Goal: Task Accomplishment & Management: Manage account settings

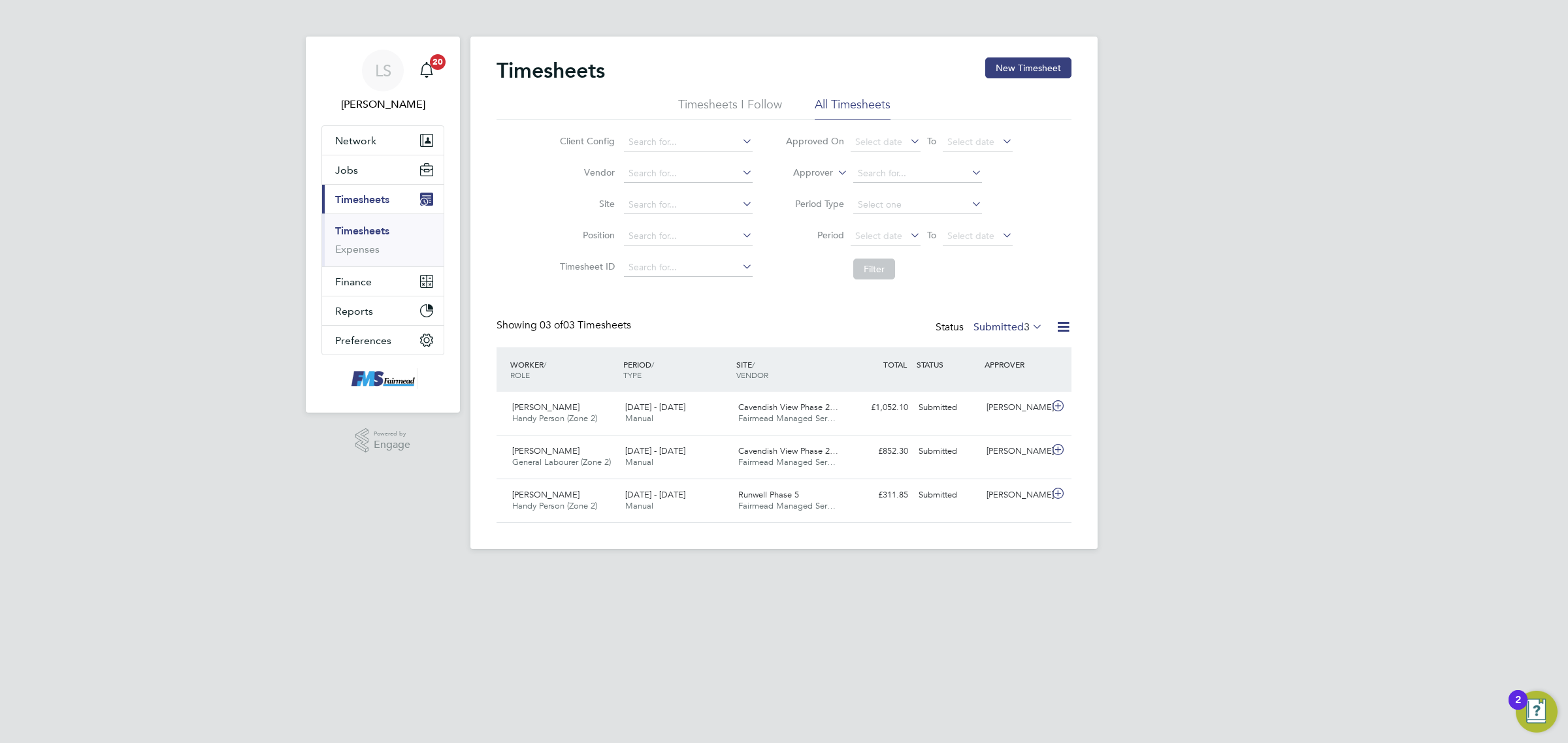
click at [355, 226] on link "Timesheets" at bounding box center [362, 230] width 55 height 12
click at [1020, 58] on button "New Timesheet" at bounding box center [1027, 68] width 86 height 21
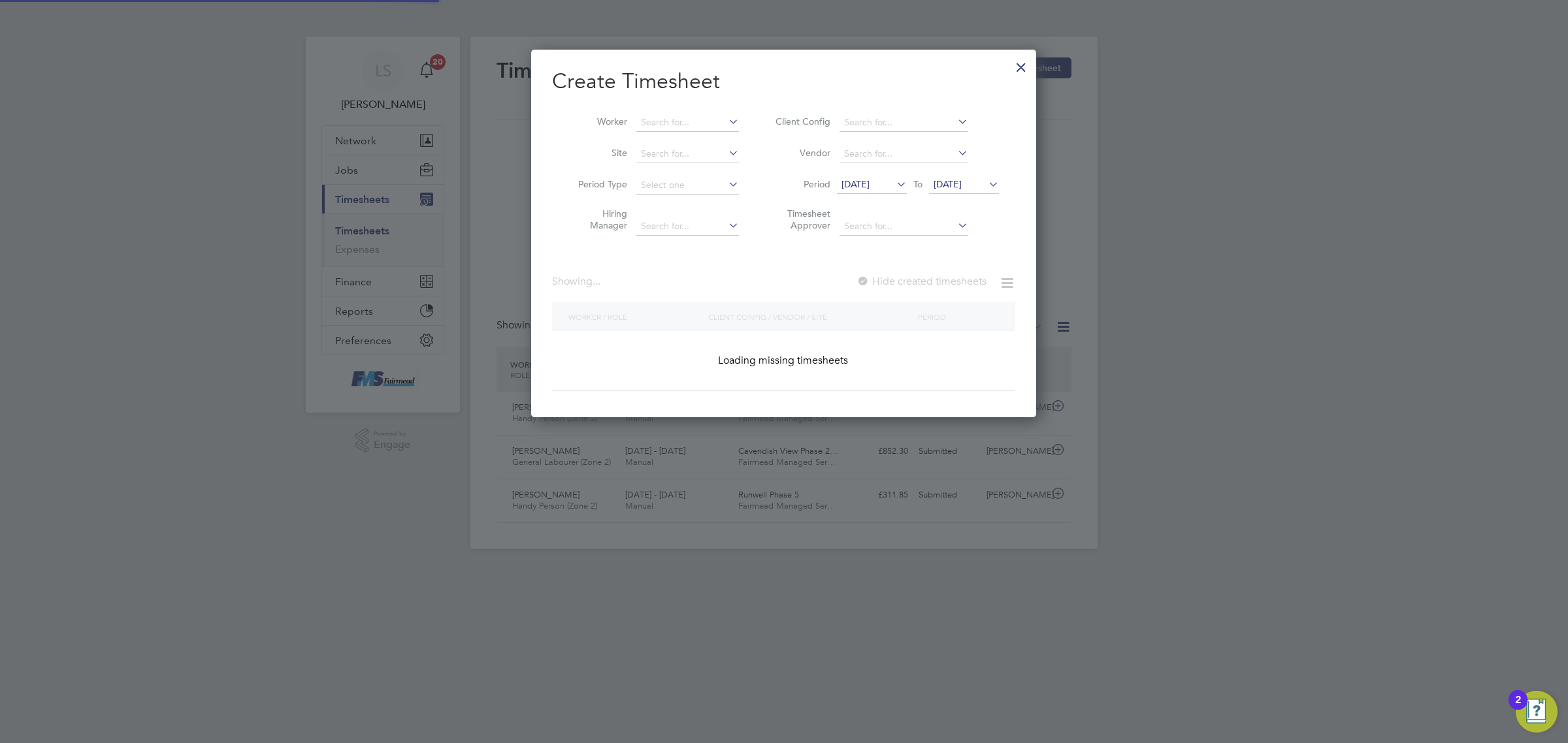
scroll to position [1430, 505]
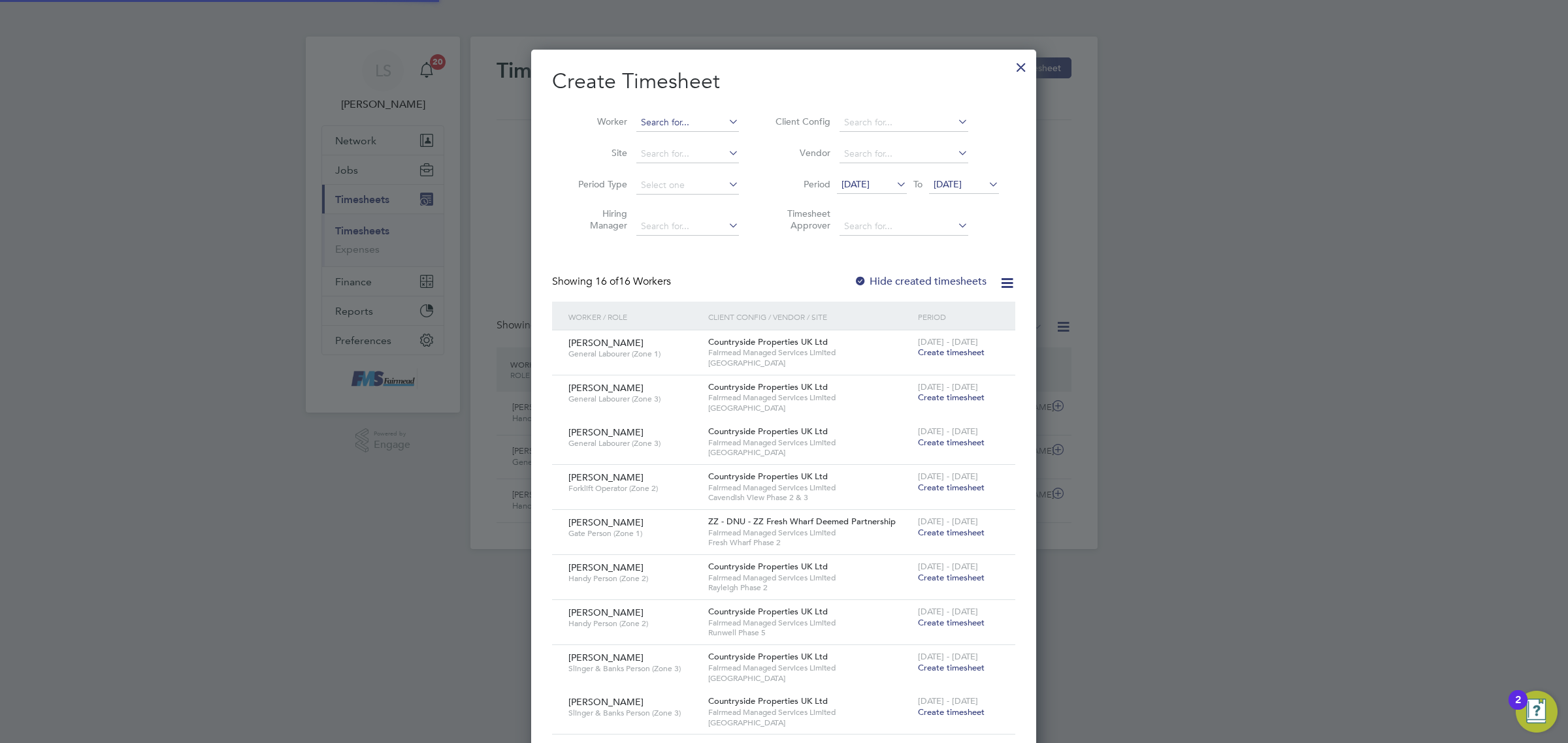
click at [687, 121] on input at bounding box center [687, 122] width 102 height 18
click at [712, 241] on li "[PERSON_NAME]" at bounding box center [735, 246] width 199 height 18
type input "[PERSON_NAME]"
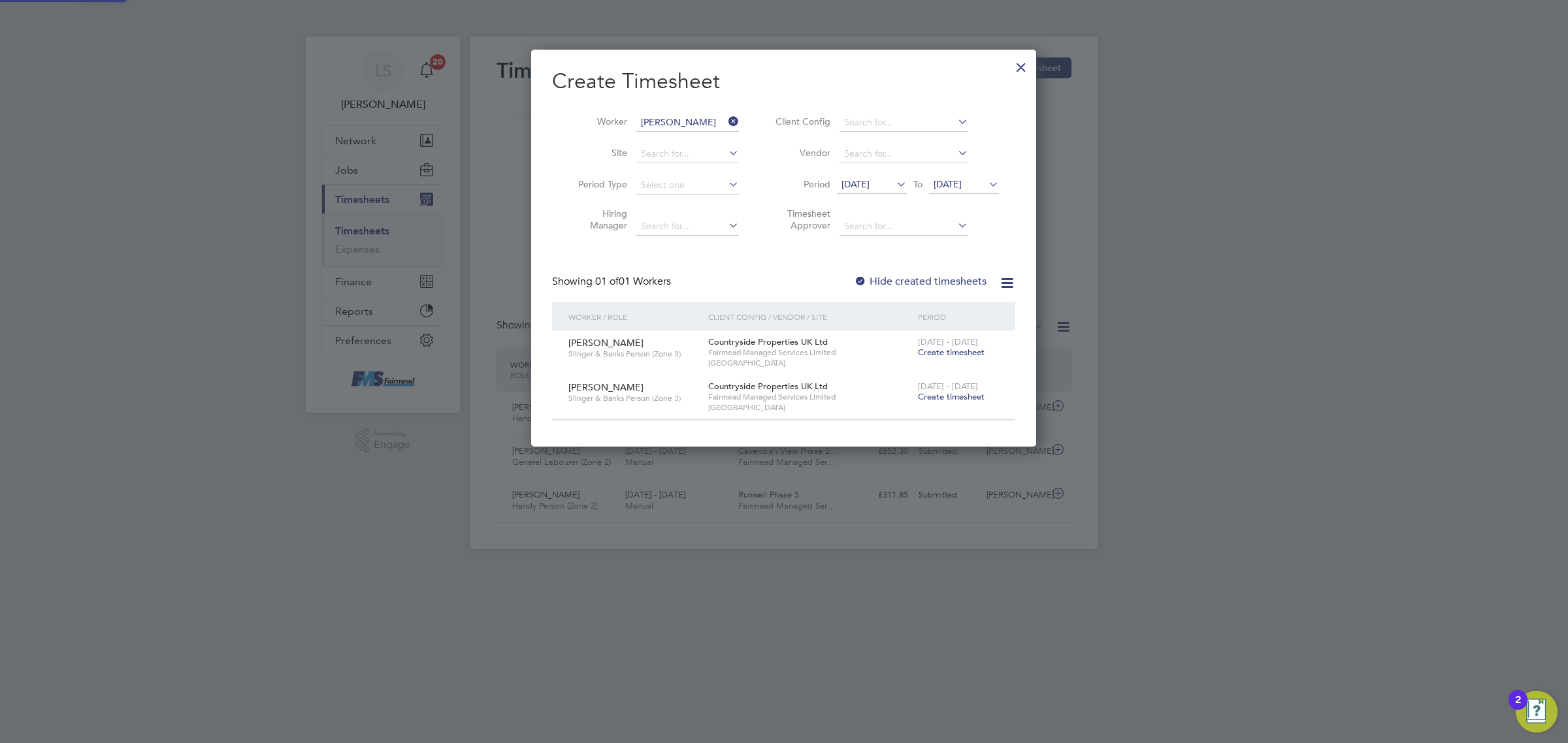
scroll to position [396, 505]
click at [939, 281] on label "Hide created timesheets" at bounding box center [919, 281] width 132 height 13
click at [939, 279] on label "Hide created timesheets" at bounding box center [919, 281] width 132 height 13
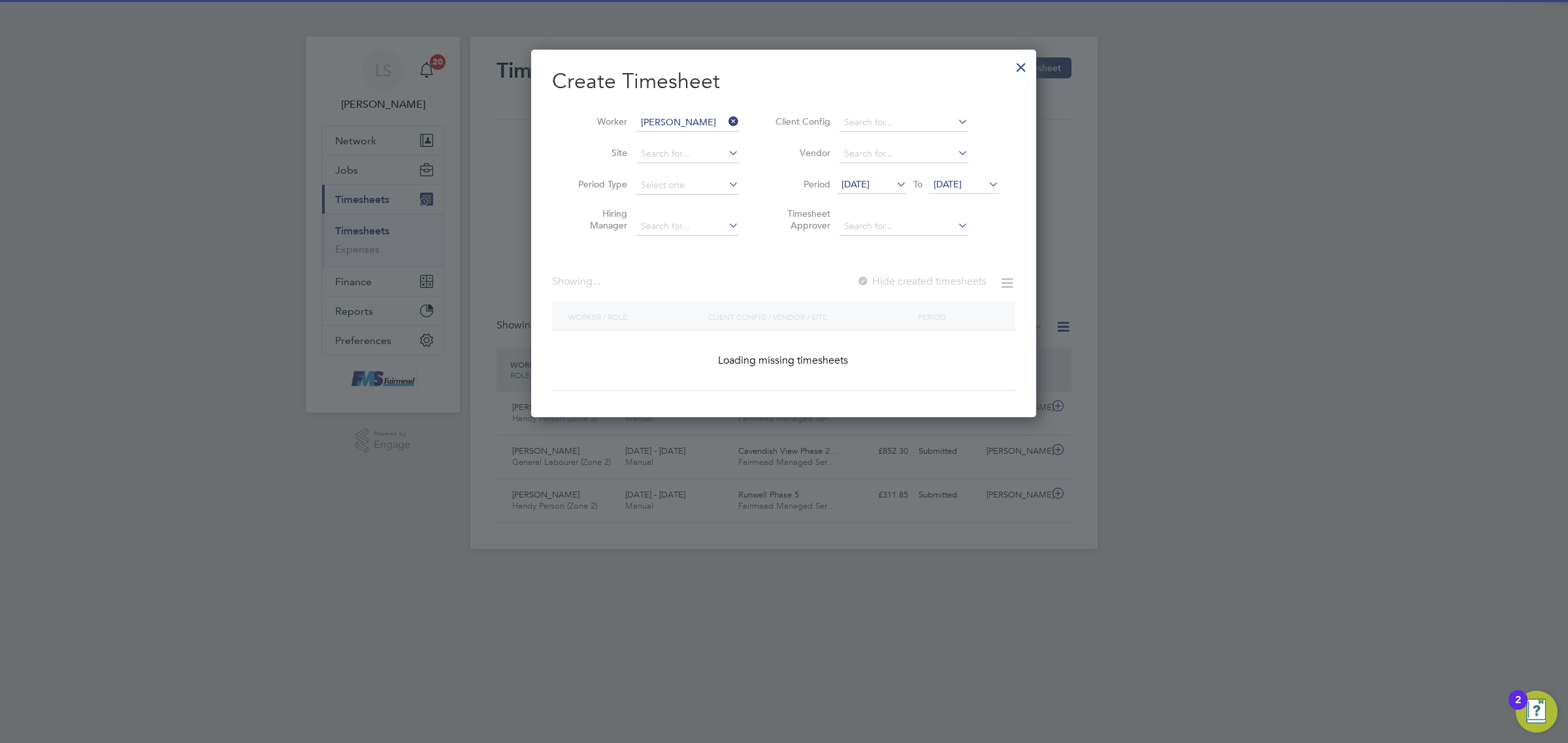
scroll to position [487, 505]
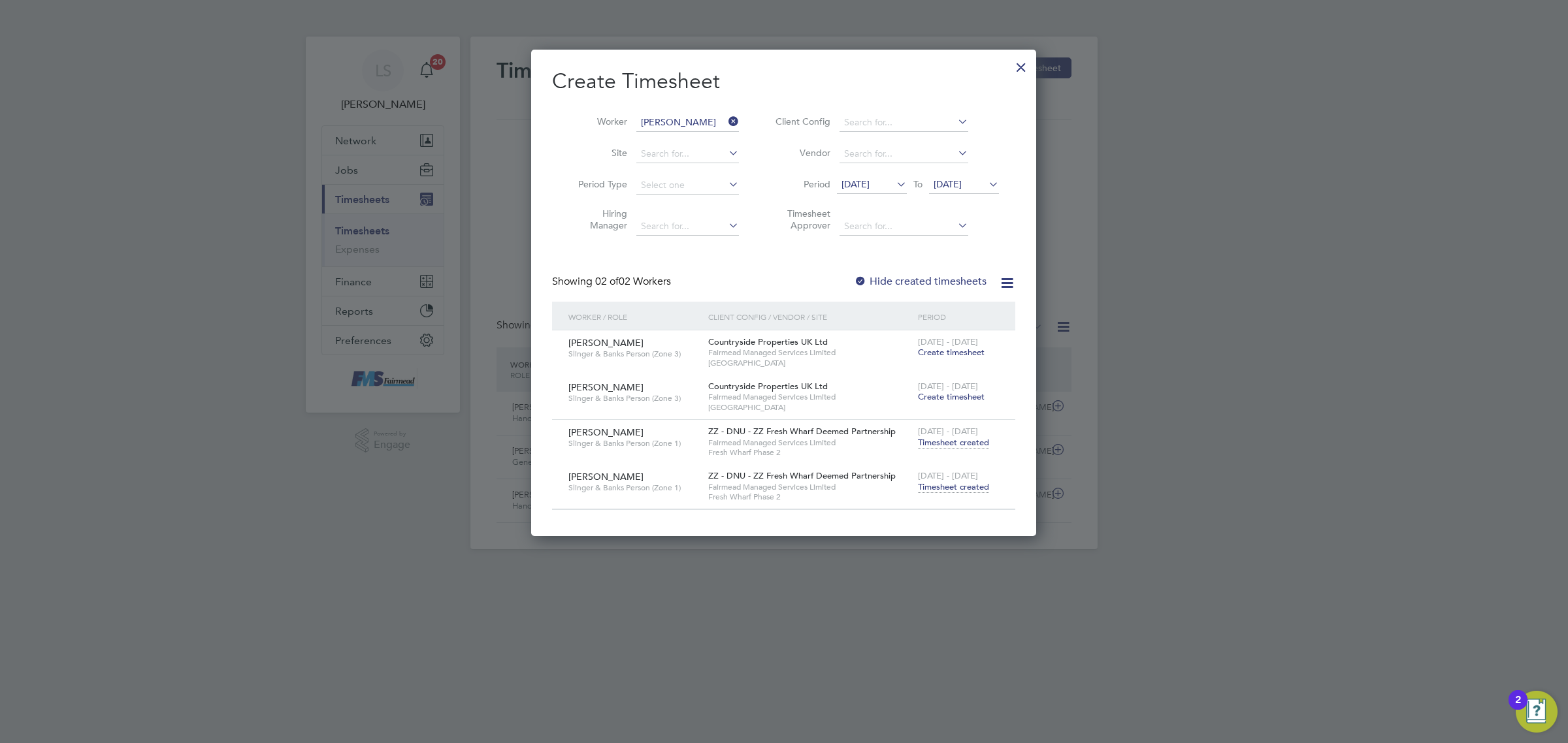
click at [964, 489] on span "Timesheet created" at bounding box center [954, 488] width 72 height 12
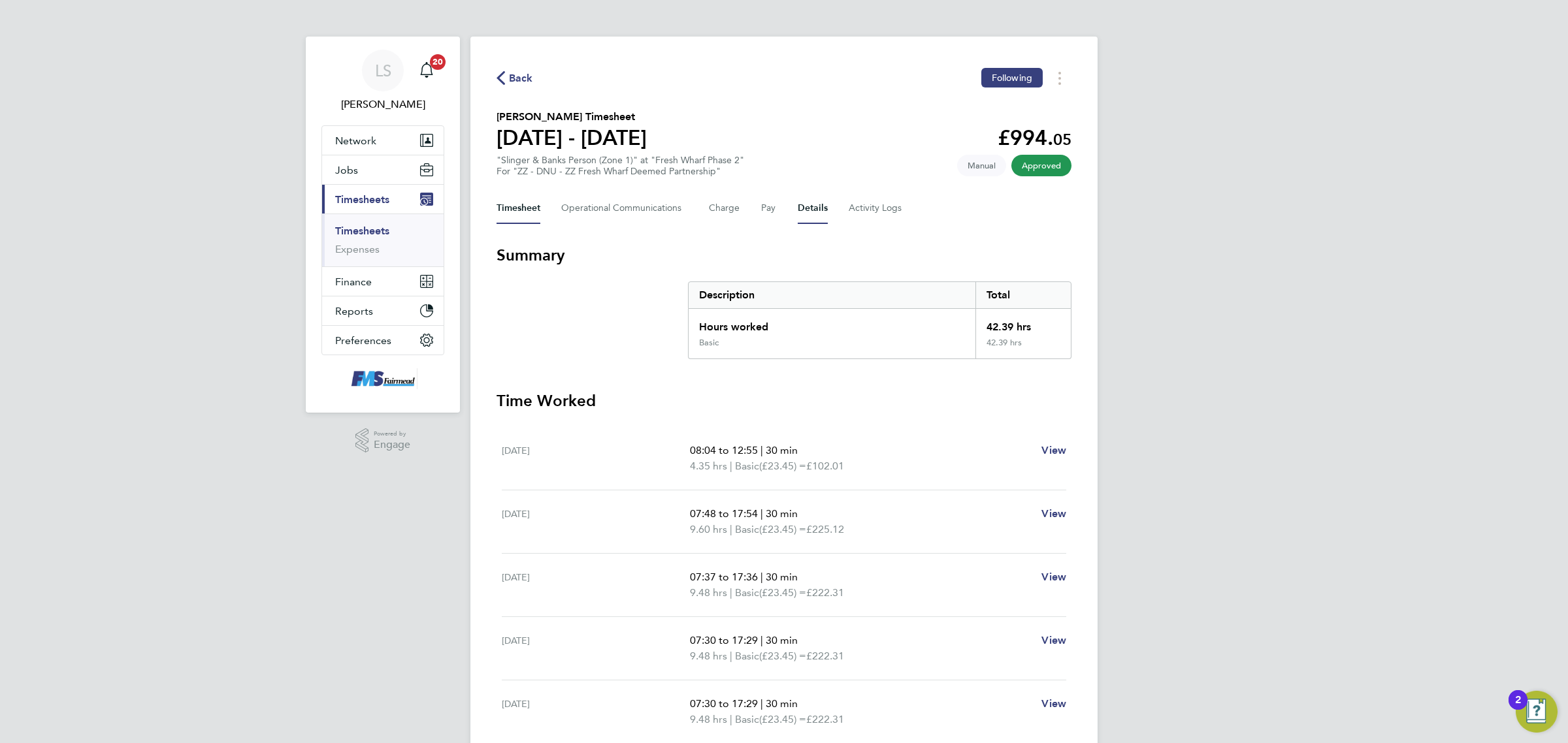
click at [802, 201] on button "Details" at bounding box center [813, 209] width 30 height 32
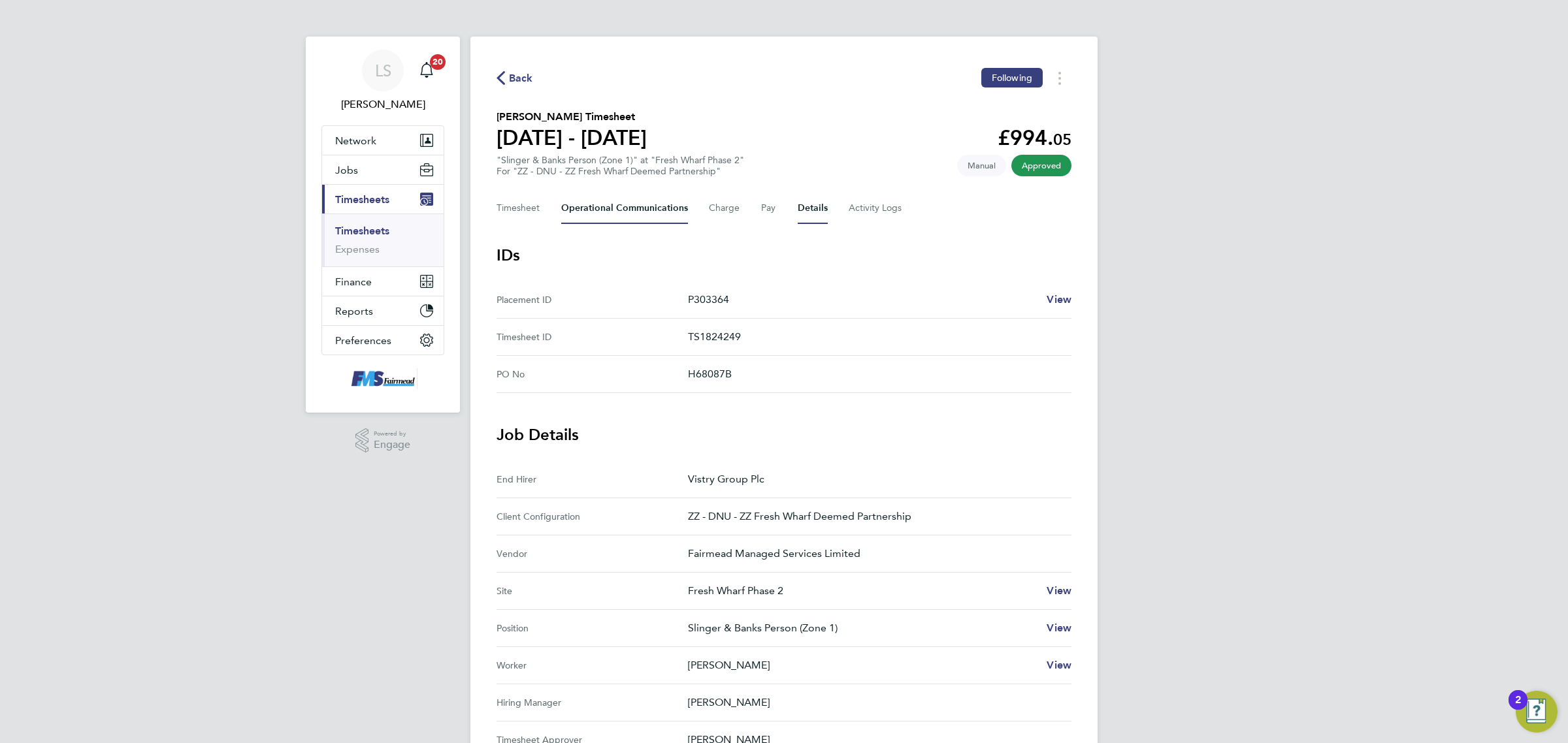
click at [653, 201] on Communications-tab "Operational Communications" at bounding box center [625, 209] width 127 height 32
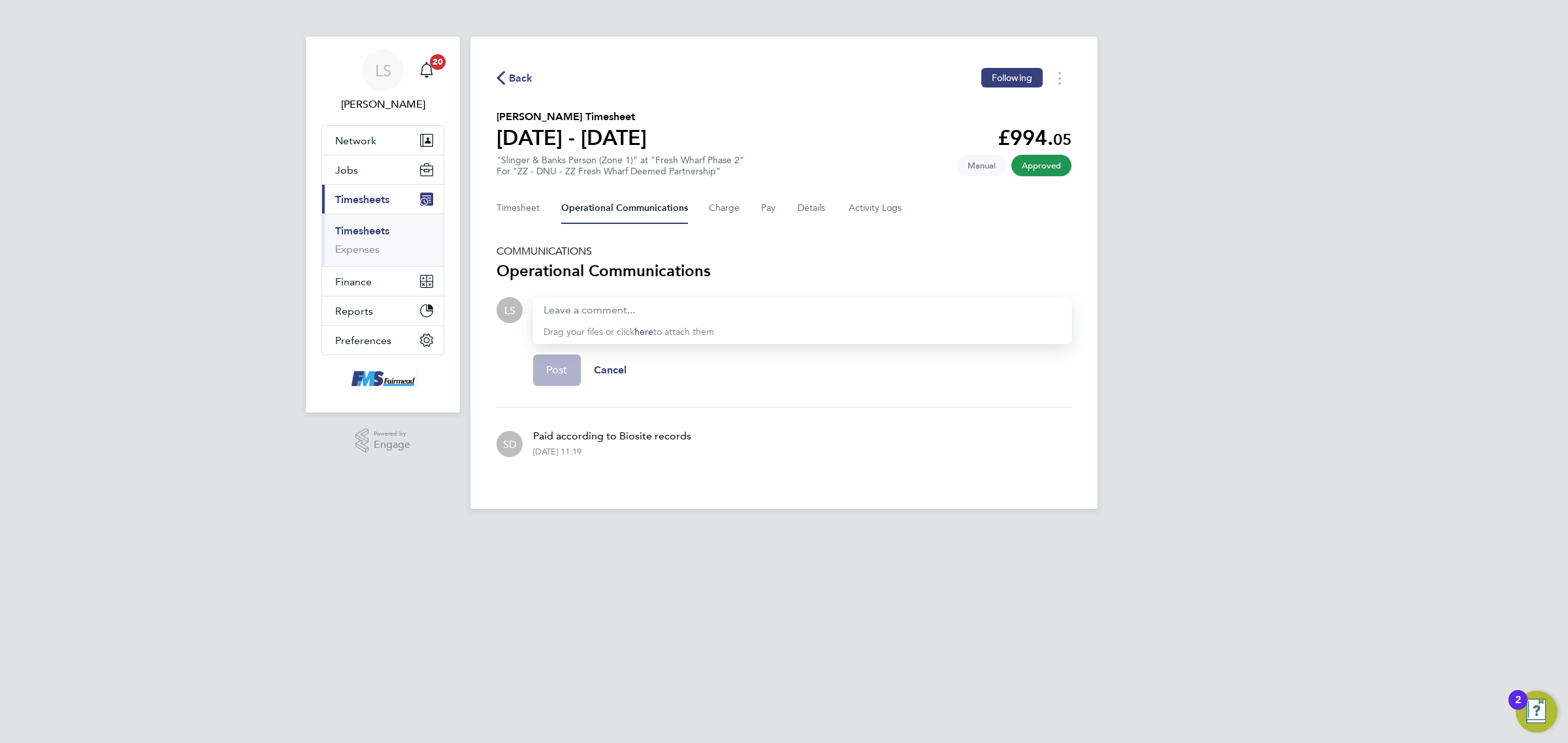
click at [843, 203] on div "Timesheet Operational Communications Charge Pay Details Activity Logs" at bounding box center [784, 209] width 575 height 32
click at [858, 201] on Logs-tab "Activity Logs" at bounding box center [875, 209] width 55 height 32
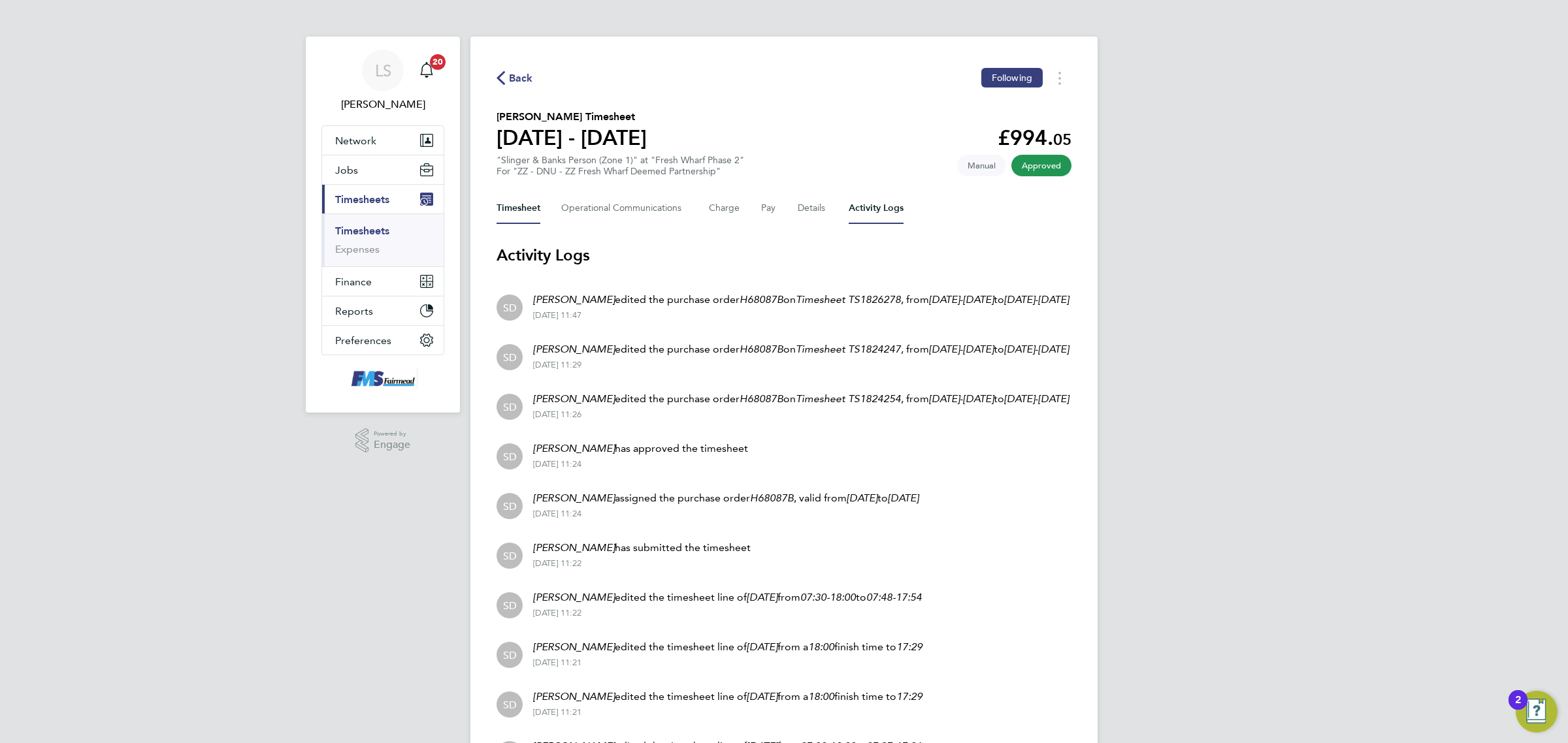
click at [537, 205] on button "Timesheet" at bounding box center [519, 209] width 44 height 32
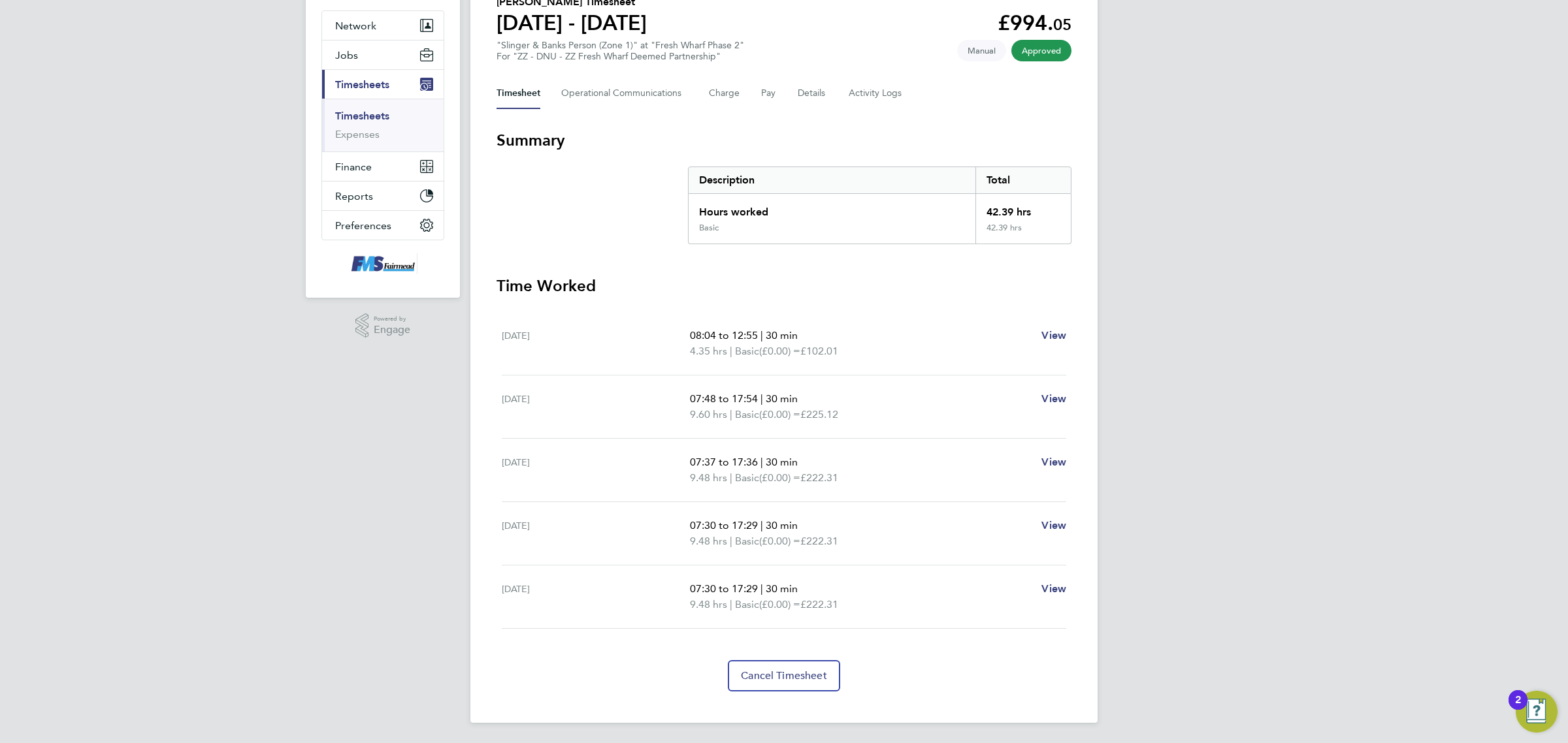
click at [856, 74] on div "Back Following [PERSON_NAME] Timesheet [DATE] - [DATE] £994. 05 "Slinger & Bank…" at bounding box center [783, 322] width 627 height 802
click at [861, 84] on Logs-tab "Activity Logs" at bounding box center [875, 93] width 55 height 32
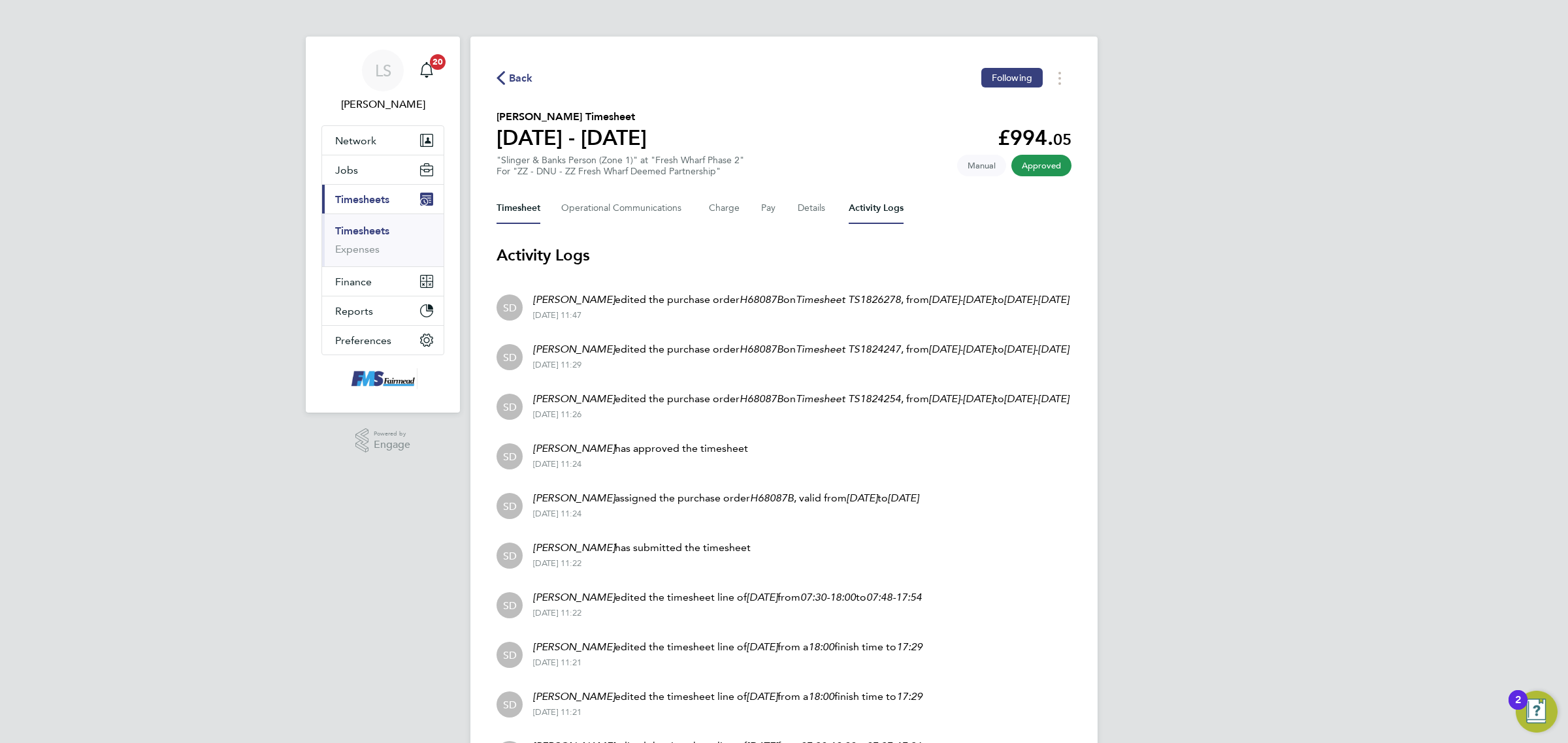
click at [518, 201] on button "Timesheet" at bounding box center [519, 209] width 44 height 32
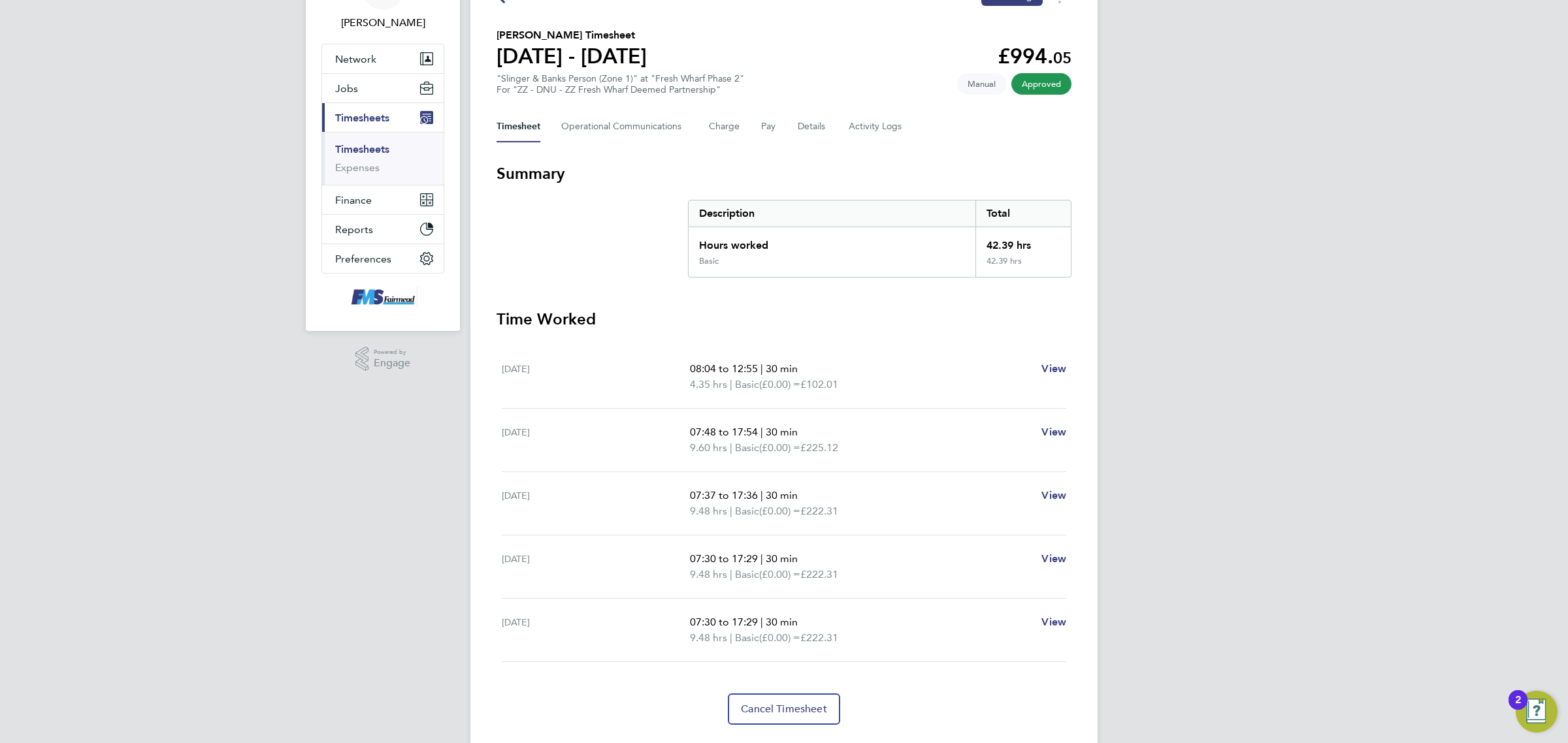
drag, startPoint x: 881, startPoint y: 382, endPoint x: 690, endPoint y: 366, distance: 191.7
click at [690, 366] on ul "08:04 to 12:55 | 30 min 4.35 hrs | Basic (£0.00) = £102.01" at bounding box center [860, 377] width 341 height 32
click at [918, 372] on p "08:04 to 12:55 | 30 min" at bounding box center [860, 370] width 341 height 16
click at [903, 390] on p "4.35 hrs | Basic (£0.00) = £102.01" at bounding box center [860, 384] width 341 height 16
drag, startPoint x: 856, startPoint y: 386, endPoint x: 742, endPoint y: 384, distance: 114.0
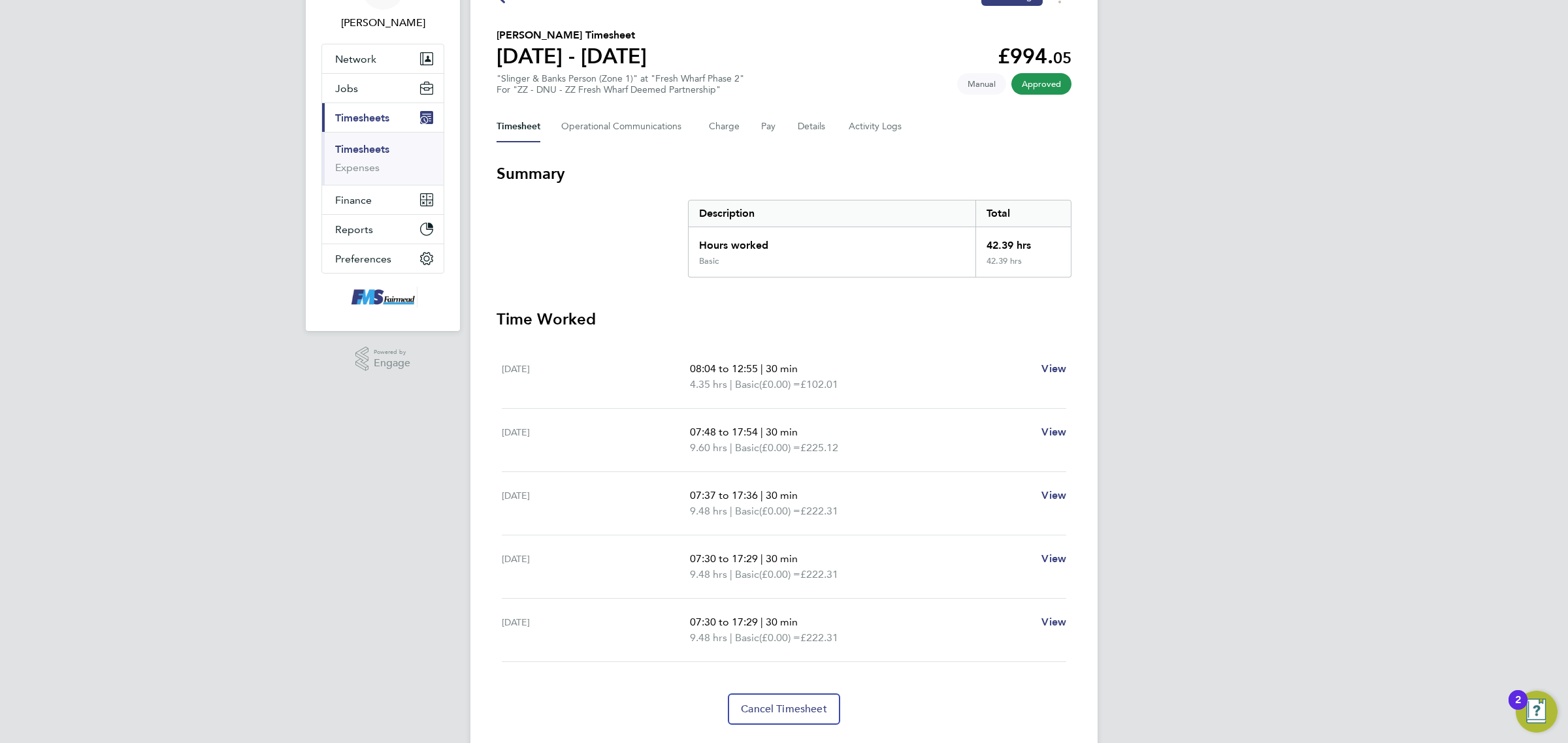
click at [687, 364] on div "[DATE] 08:04 to 12:55 | 30 min 4.35 hrs | Basic (£0.00) = £102.01 View" at bounding box center [784, 377] width 564 height 64
drag, startPoint x: 853, startPoint y: 449, endPoint x: 665, endPoint y: 421, distance: 190.1
click at [667, 423] on div "[DATE] 07:48 to 17:54 | 30 min 9.60 hrs | Basic (£0.00) = £225.12 View" at bounding box center [784, 441] width 564 height 64
click at [868, 438] on p "07:48 to 17:54 | 30 min" at bounding box center [860, 432] width 341 height 16
click at [872, 449] on p "9.60 hrs | Basic (£0.00) = £225.12" at bounding box center [860, 448] width 341 height 16
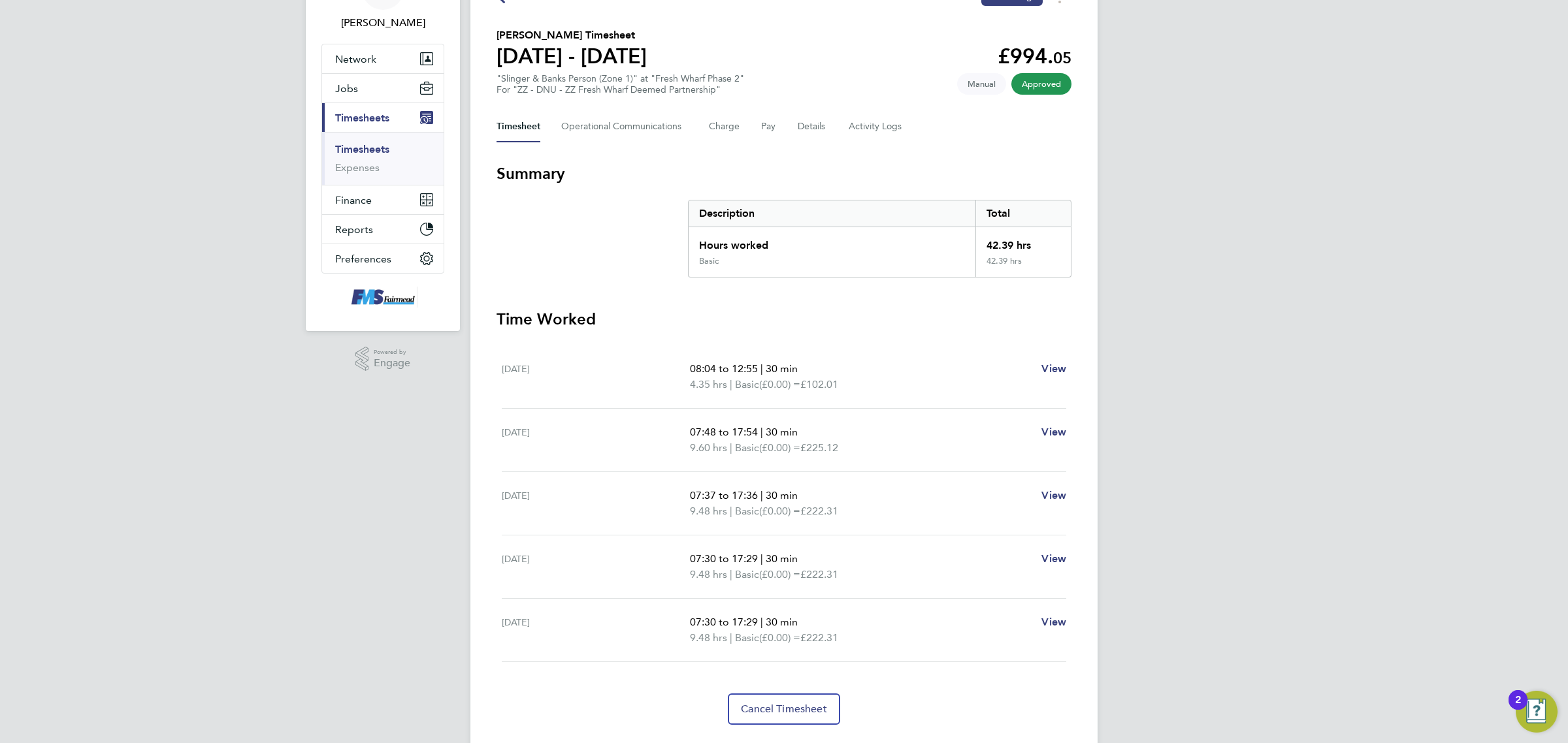
click at [856, 444] on p "9.60 hrs | Basic (£0.00) = £225.12" at bounding box center [860, 448] width 341 height 16
drag, startPoint x: 864, startPoint y: 445, endPoint x: 684, endPoint y: 425, distance: 181.1
click at [684, 425] on div "[DATE] 07:48 to 17:54 | 30 min 9.60 hrs | Basic (£0.00) = £225.12 View" at bounding box center [784, 441] width 564 height 64
click at [807, 487] on div "[DATE] 07:37 to 17:36 | 30 min 9.48 hrs | Basic (£0.00) = £222.31 View" at bounding box center [784, 504] width 564 height 64
drag, startPoint x: 872, startPoint y: 518, endPoint x: 692, endPoint y: 492, distance: 181.9
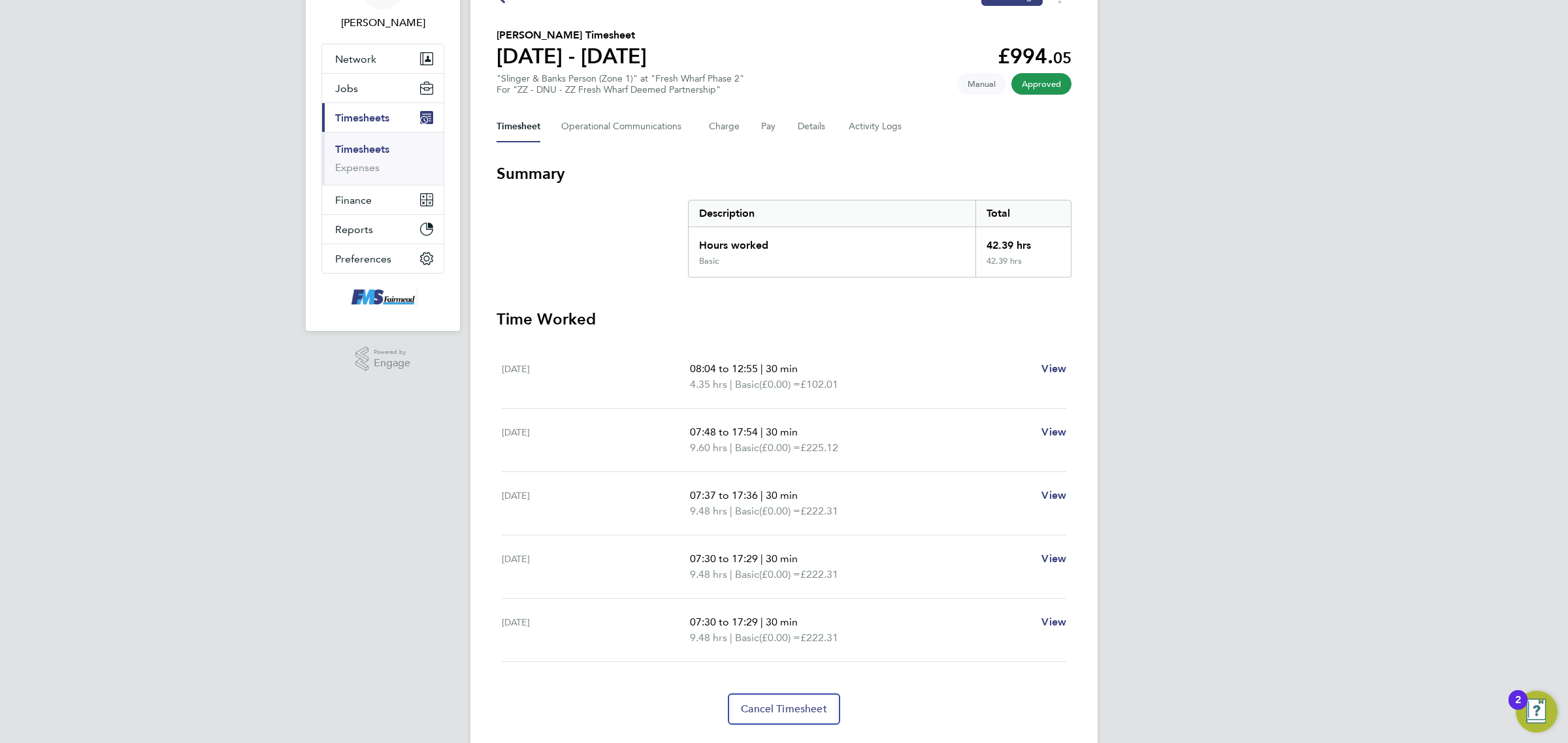
click at [692, 492] on ul "07:37 to 17:36 | 30 min 9.48 hrs | Basic (£0.00) = £222.31" at bounding box center [860, 504] width 341 height 32
click at [370, 148] on link "Timesheets" at bounding box center [362, 149] width 55 height 12
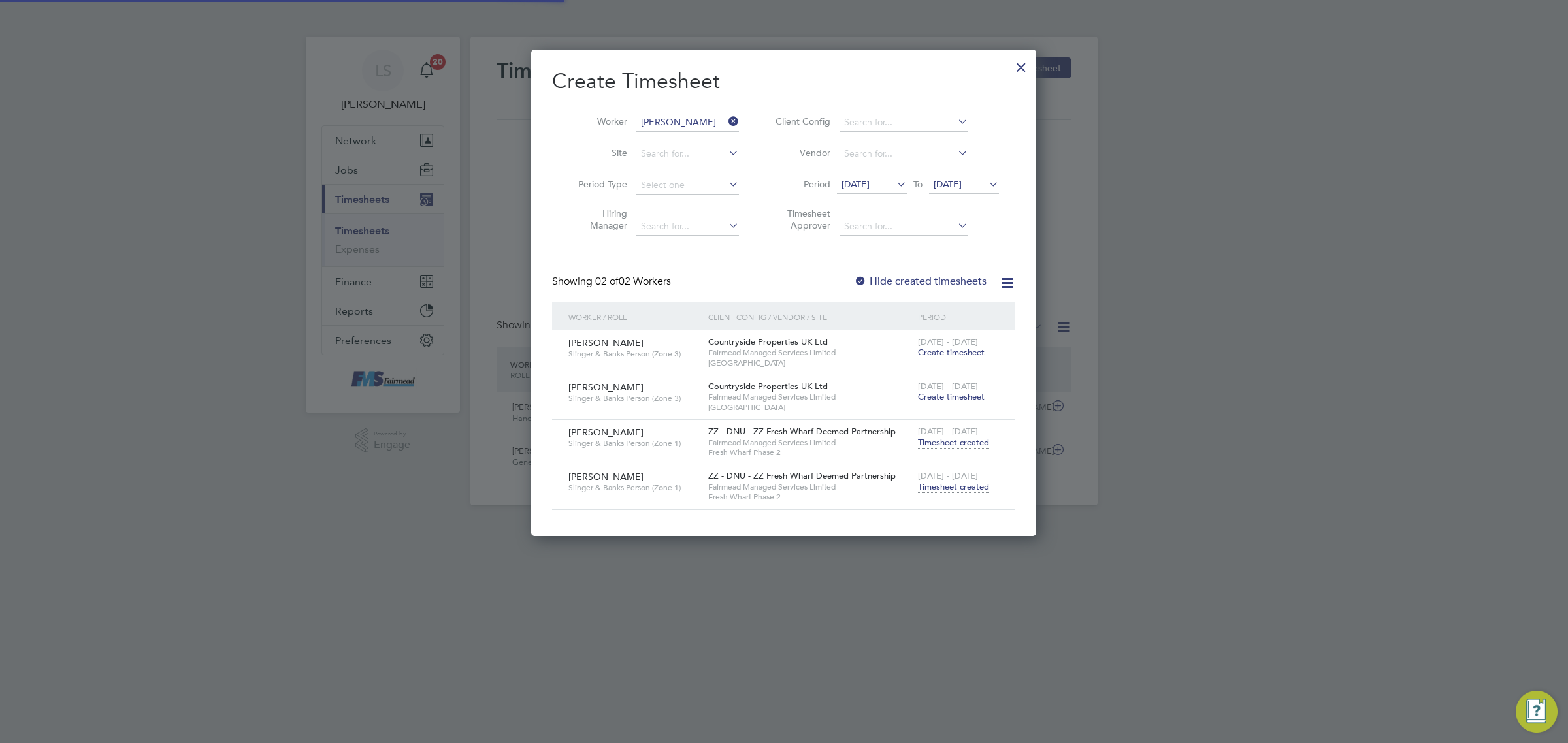
scroll to position [7, 7]
click at [665, 180] on input at bounding box center [687, 185] width 102 height 18
click at [674, 125] on input at bounding box center [687, 122] width 102 height 18
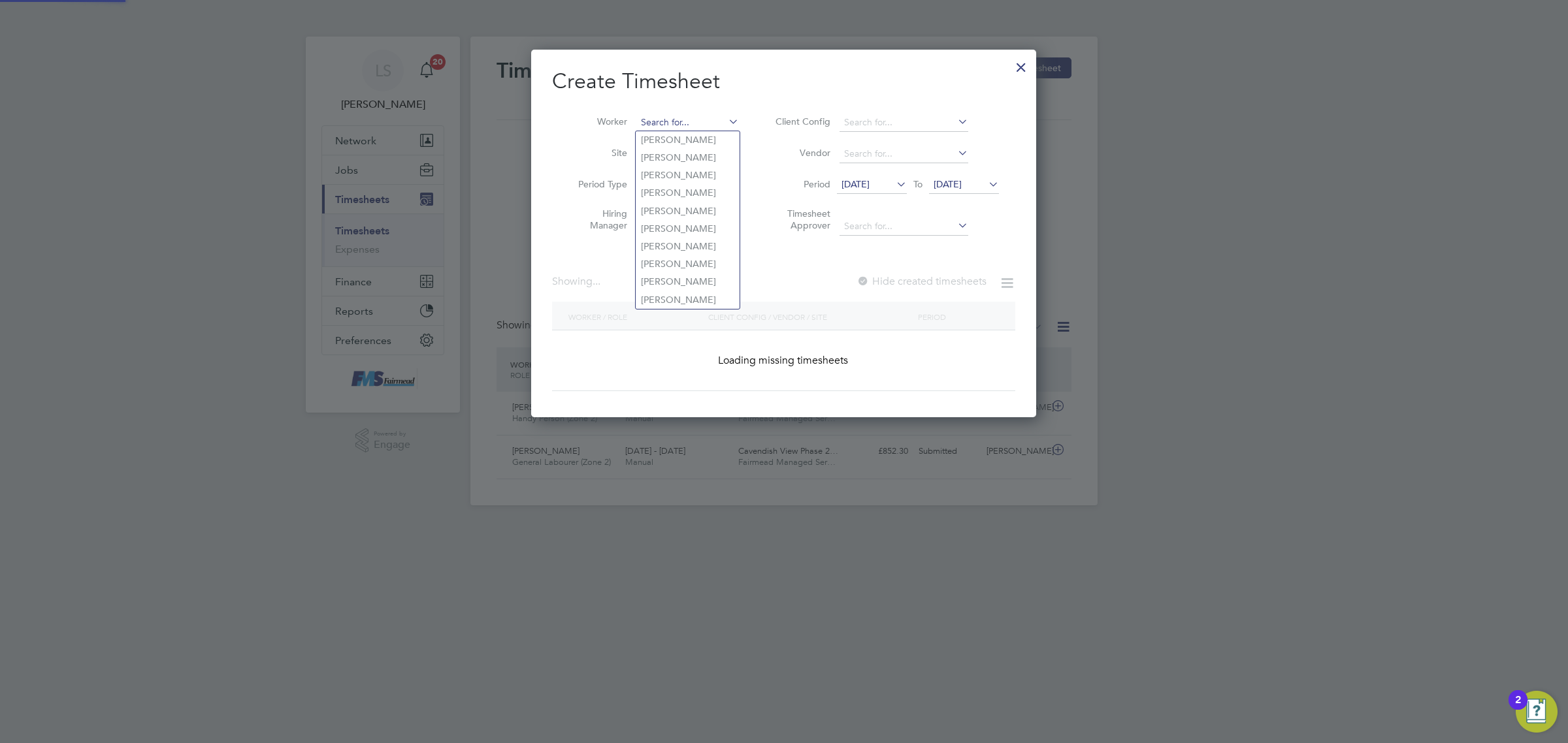
scroll to position [1430, 505]
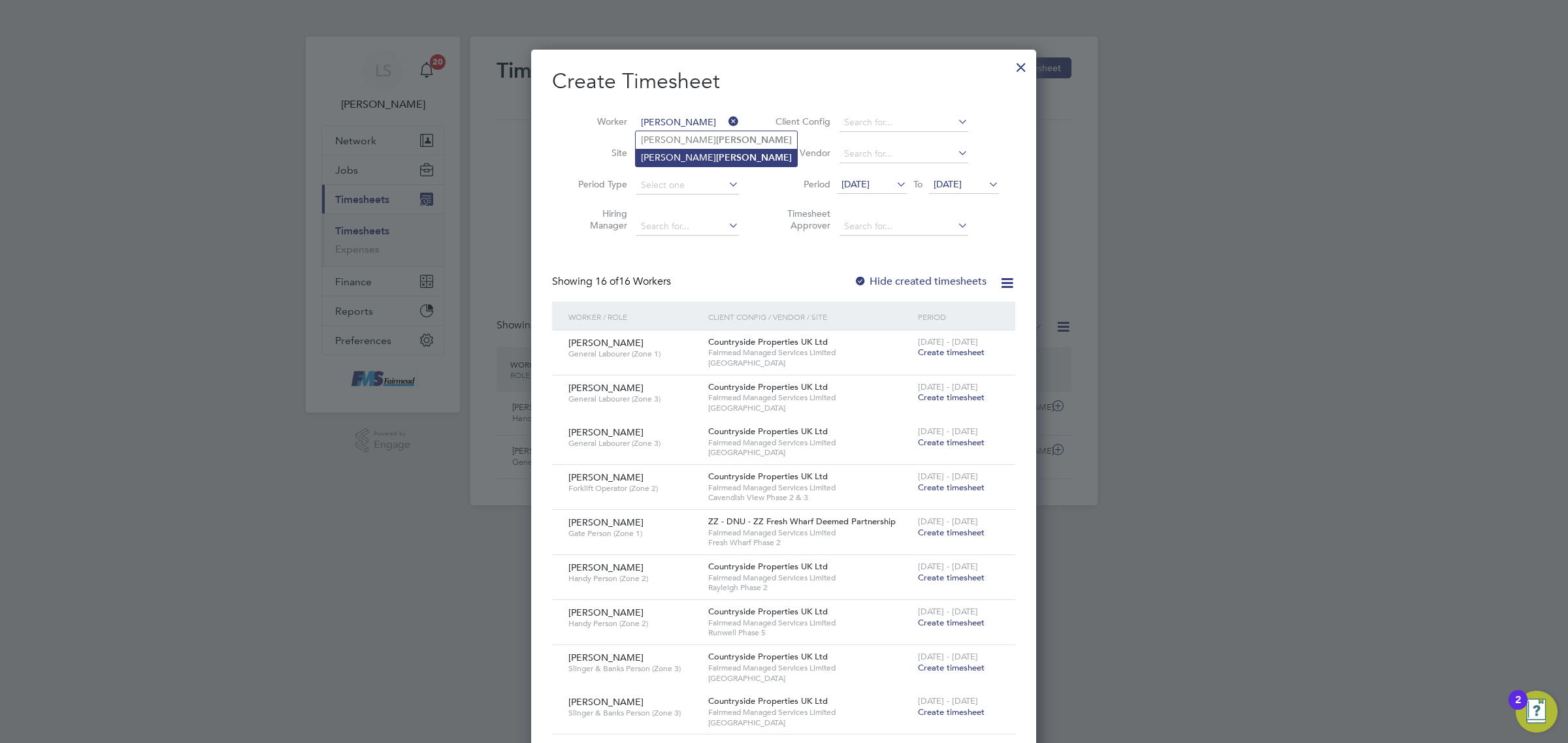
click at [716, 152] on b "[PERSON_NAME]" at bounding box center [754, 157] width 76 height 11
type input "[PERSON_NAME]"
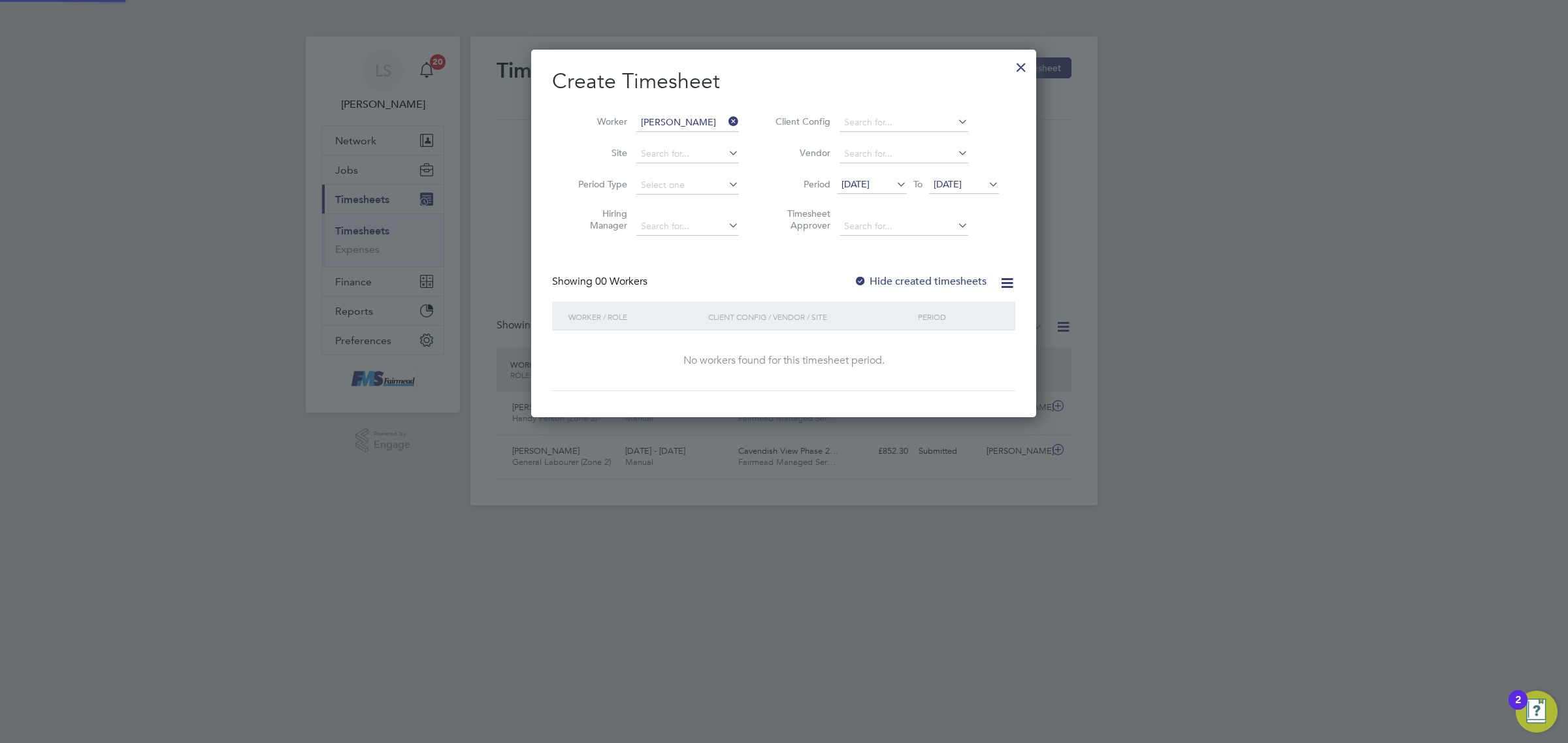
scroll to position [367, 505]
click at [939, 278] on label "Hide created timesheets" at bounding box center [919, 281] width 132 height 13
click at [936, 275] on label "Hide created timesheets" at bounding box center [919, 281] width 132 height 13
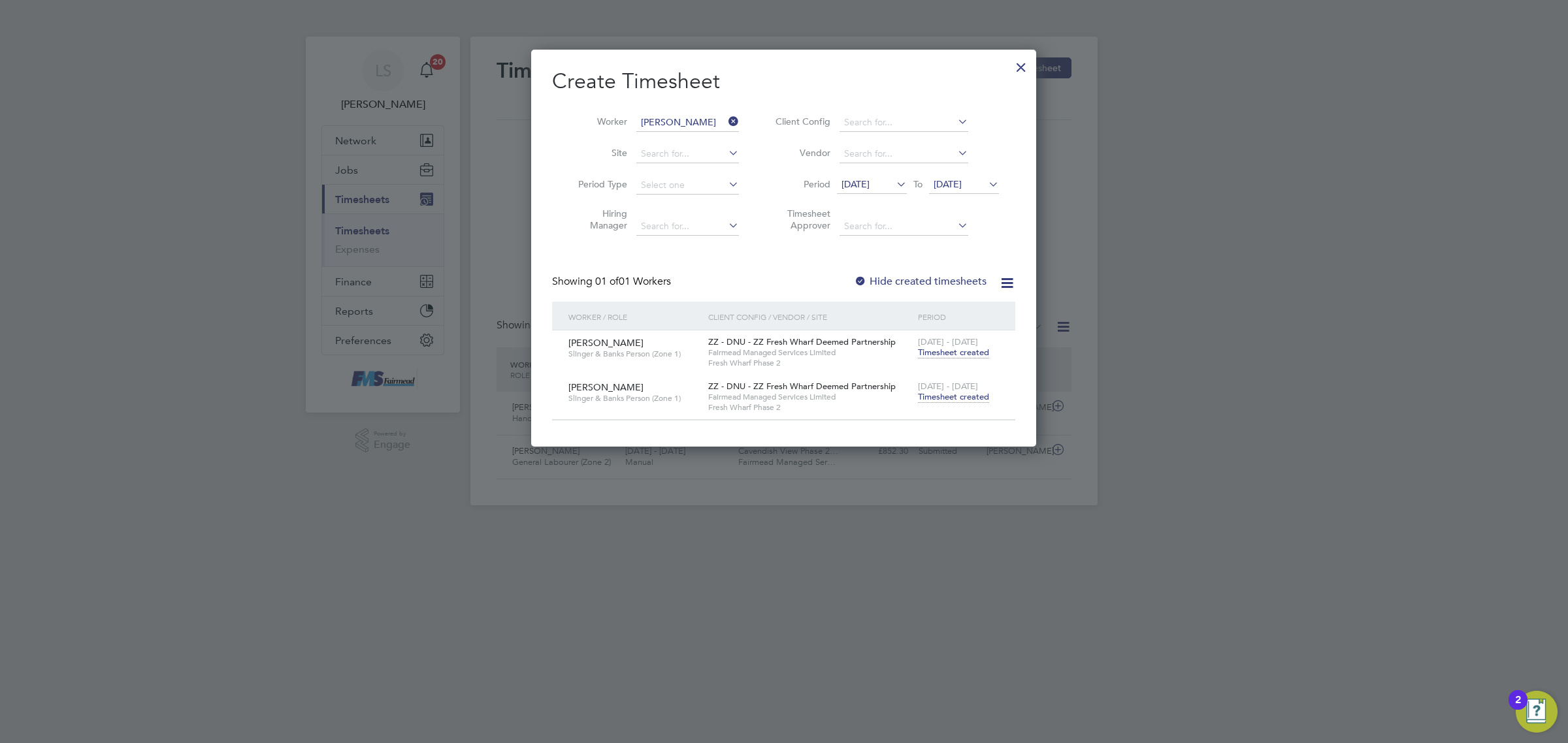
click at [942, 399] on span "Timesheet created" at bounding box center [954, 397] width 72 height 12
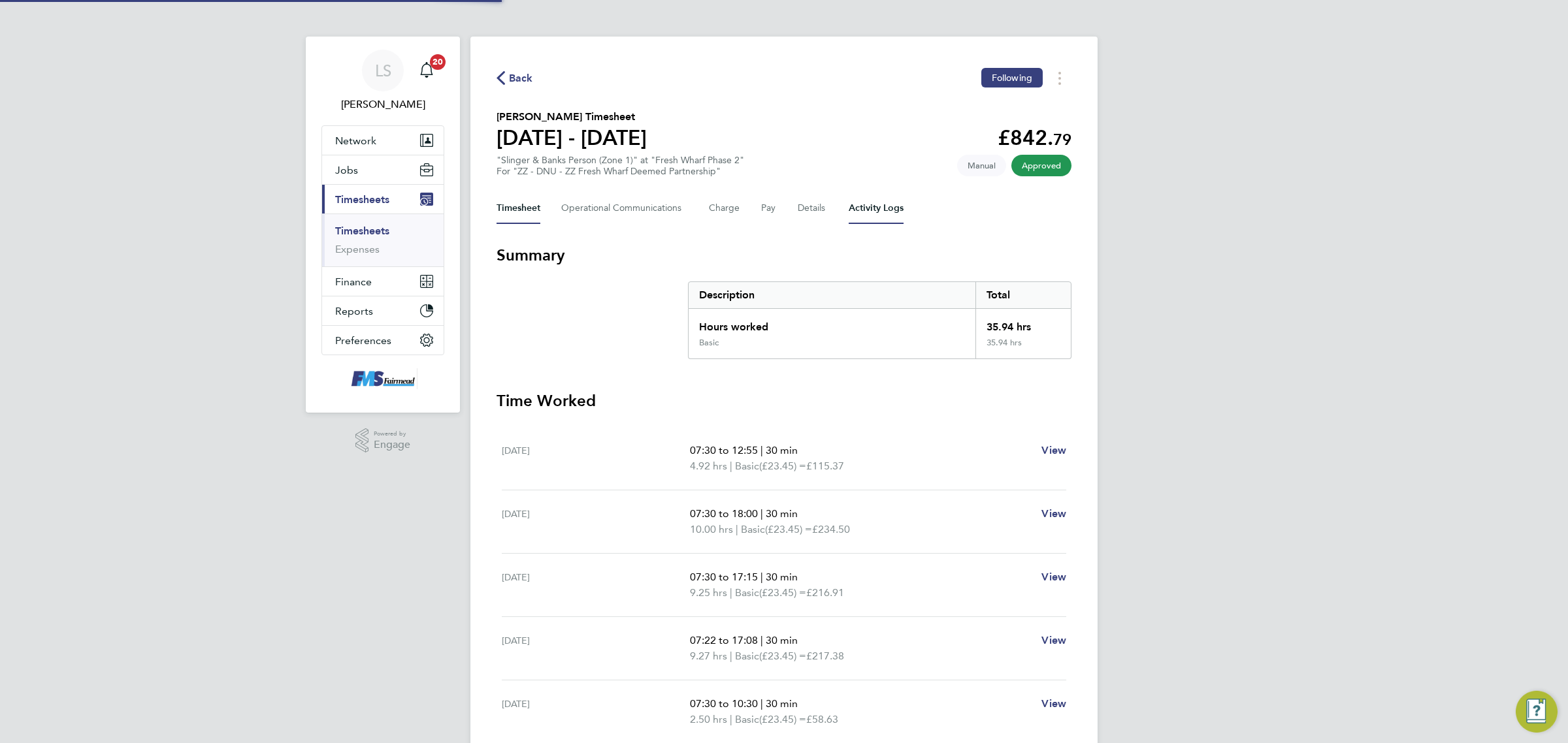
click at [883, 198] on Logs-tab "Activity Logs" at bounding box center [875, 209] width 55 height 32
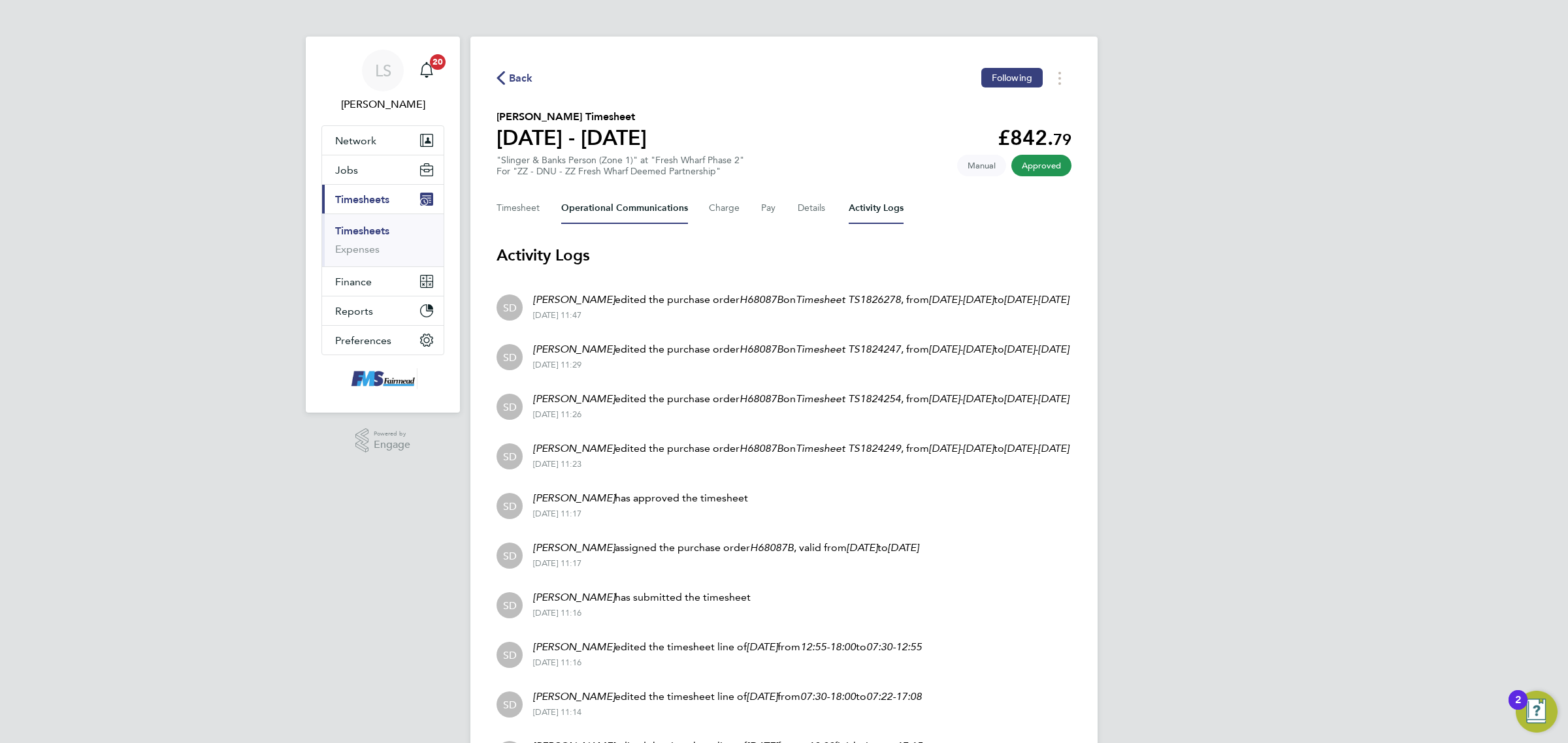
click at [657, 217] on Communications-tab "Operational Communications" at bounding box center [625, 209] width 127 height 32
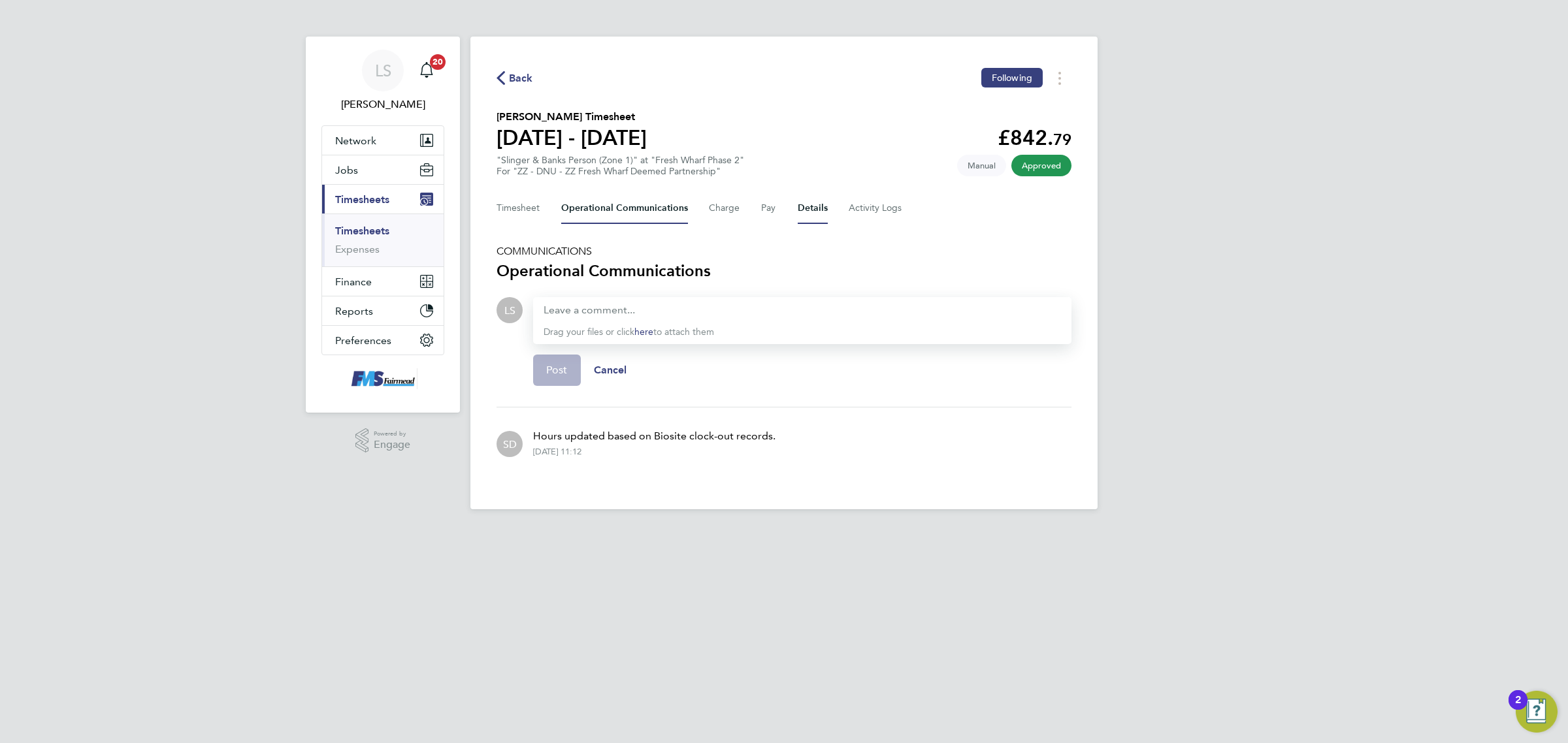
click at [818, 214] on button "Details" at bounding box center [813, 209] width 30 height 32
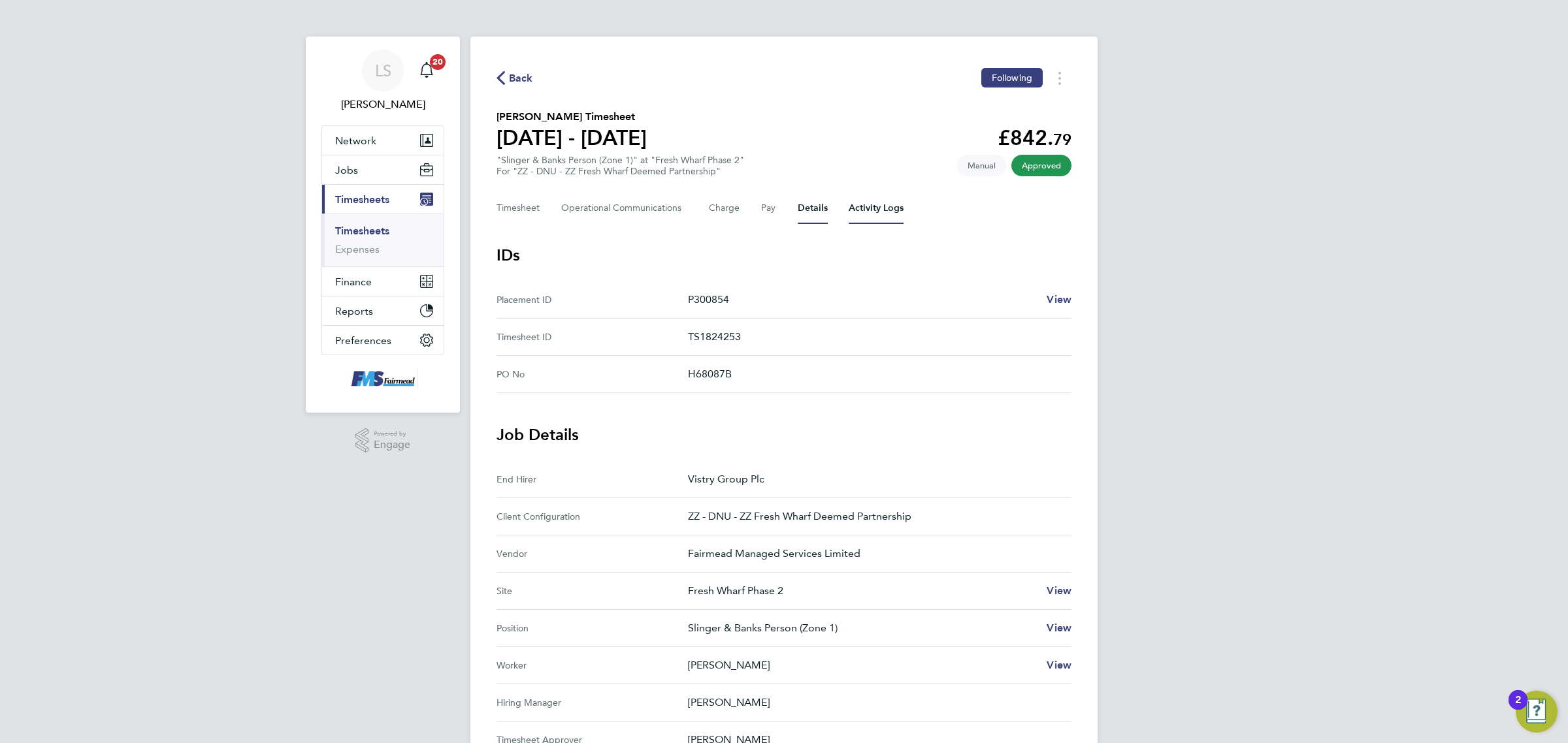
click at [888, 211] on Logs-tab "Activity Logs" at bounding box center [875, 209] width 55 height 32
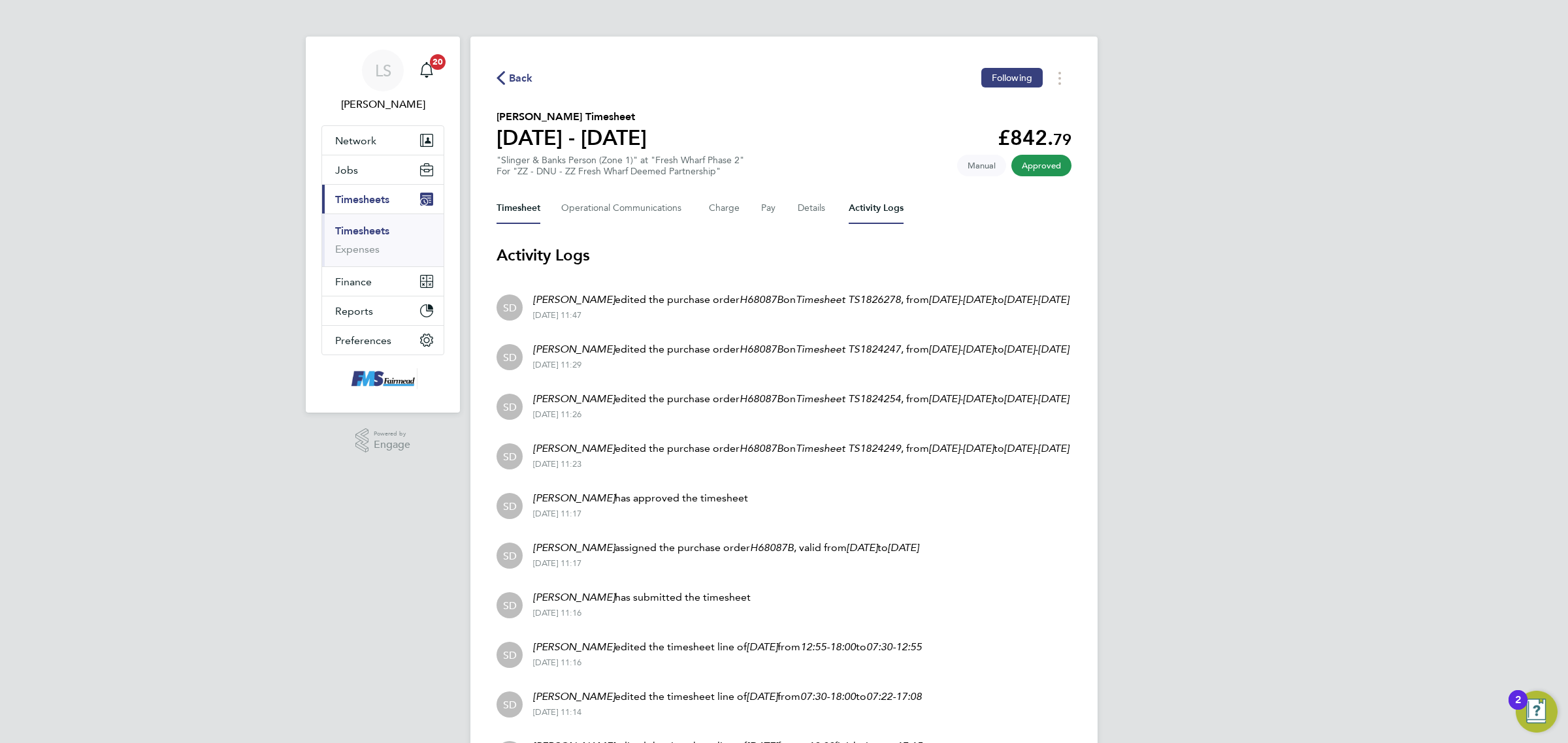
click at [510, 207] on button "Timesheet" at bounding box center [519, 209] width 44 height 32
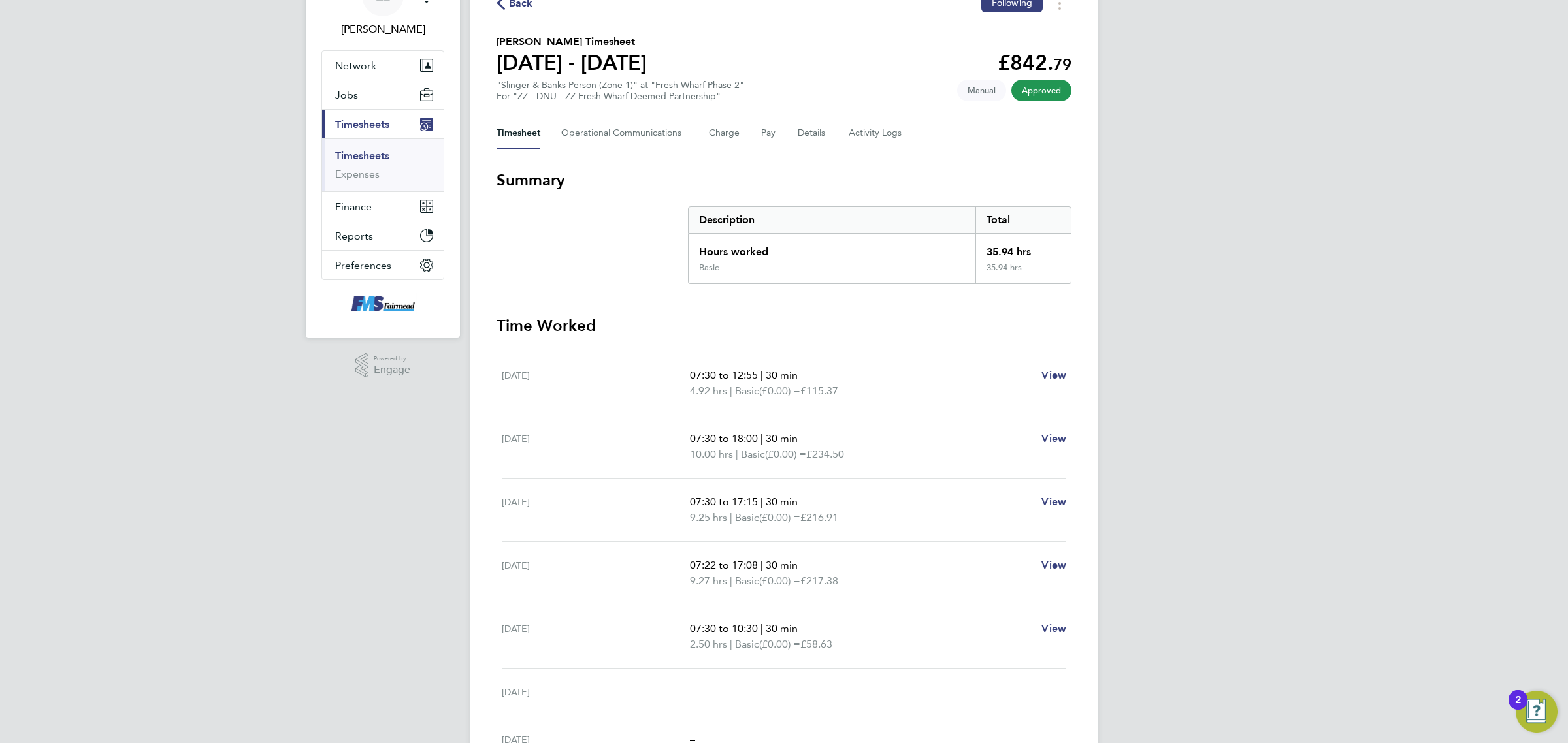
scroll to position [81, 0]
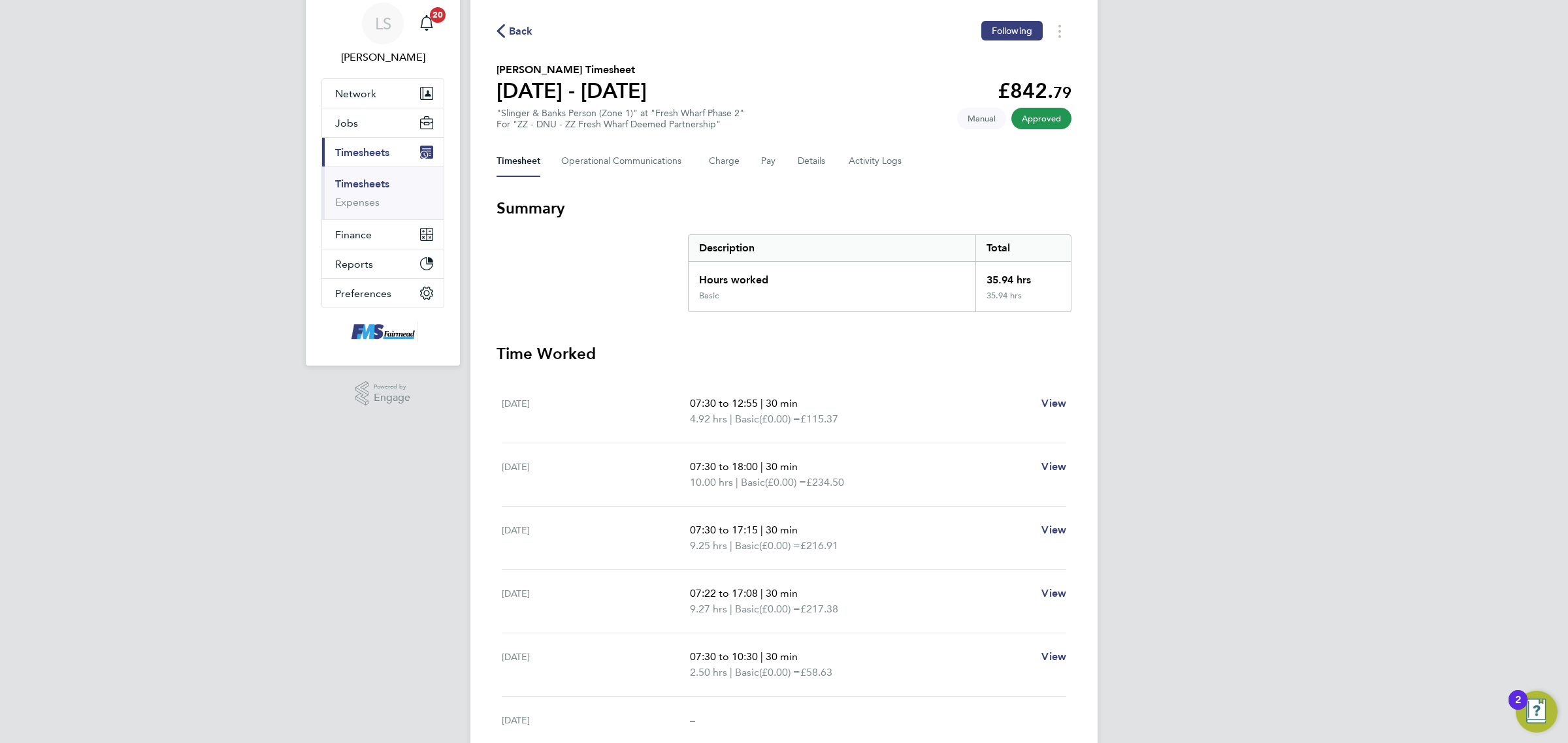
drag, startPoint x: 859, startPoint y: 425, endPoint x: 649, endPoint y: 395, distance: 212.1
click at [649, 395] on div "[DATE] 07:30 to 12:55 | 30 min 4.92 hrs | Basic (£0.00) = £115.37 View" at bounding box center [784, 412] width 564 height 64
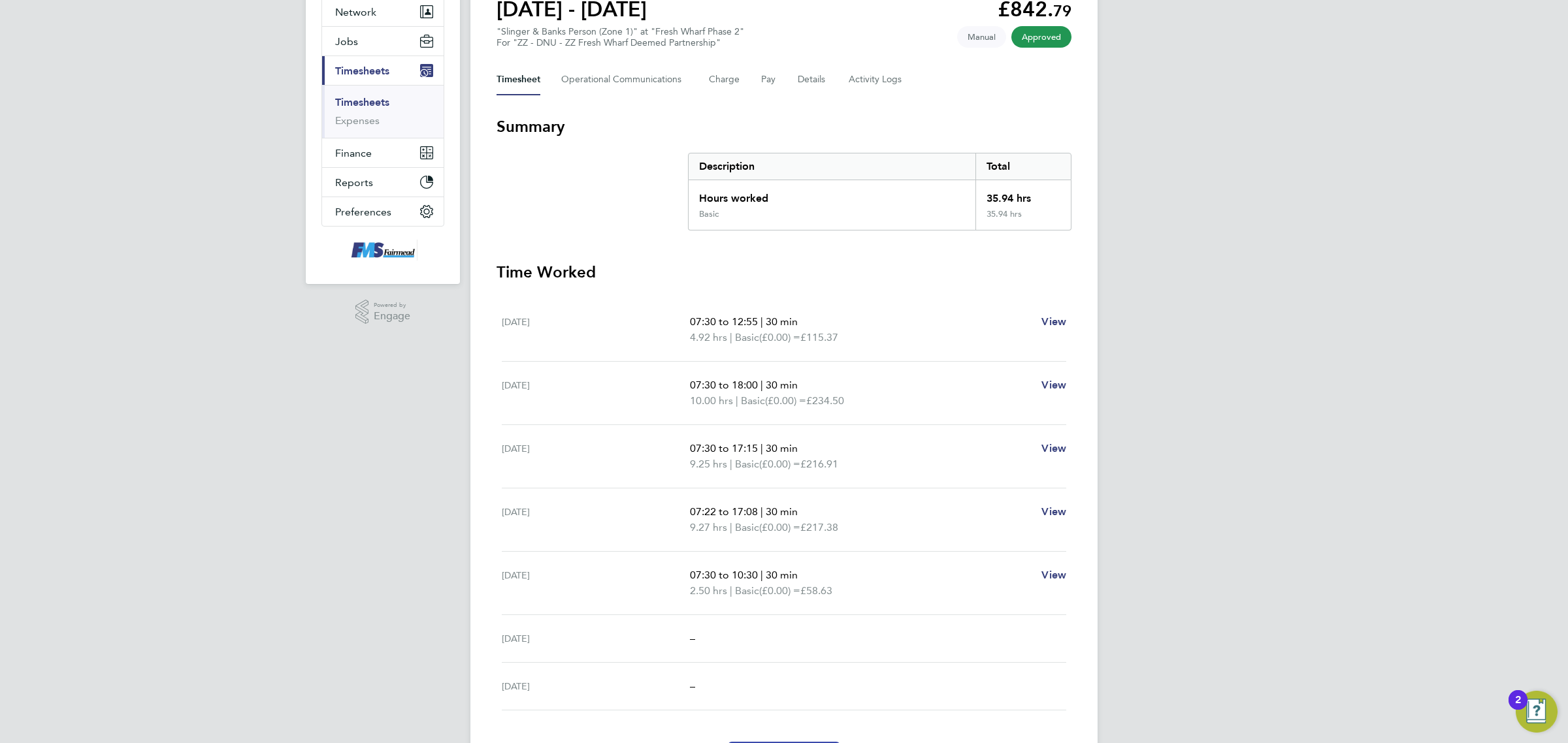
drag, startPoint x: 895, startPoint y: 596, endPoint x: 647, endPoint y: 565, distance: 249.9
click at [647, 565] on div "[DATE] 07:30 to 10:30 | 30 min 2.50 hrs | Basic (£0.00) = £58.63 View" at bounding box center [784, 584] width 564 height 64
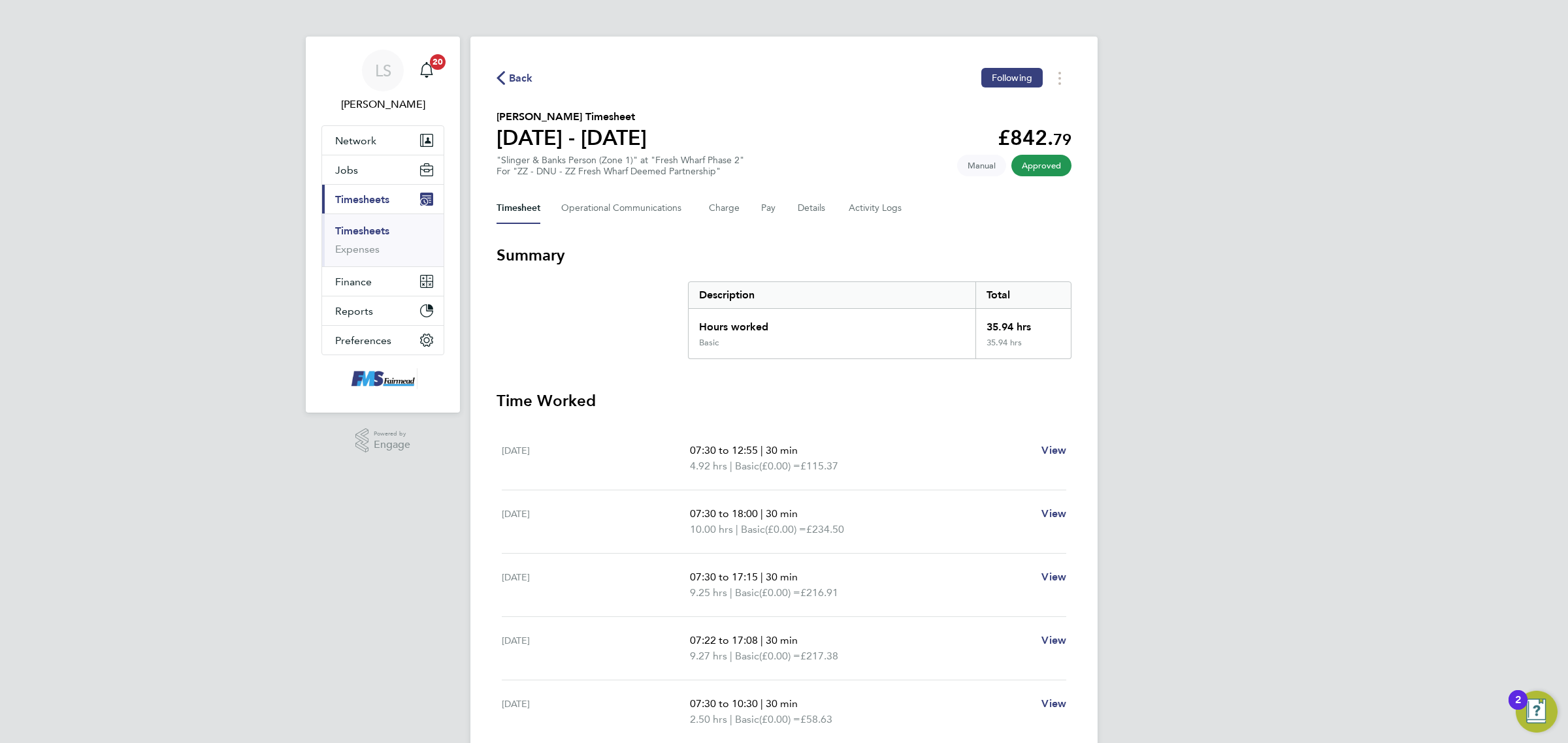
click at [522, 208] on button "Timesheet" at bounding box center [519, 209] width 44 height 32
click at [379, 228] on link "Timesheets" at bounding box center [362, 230] width 55 height 12
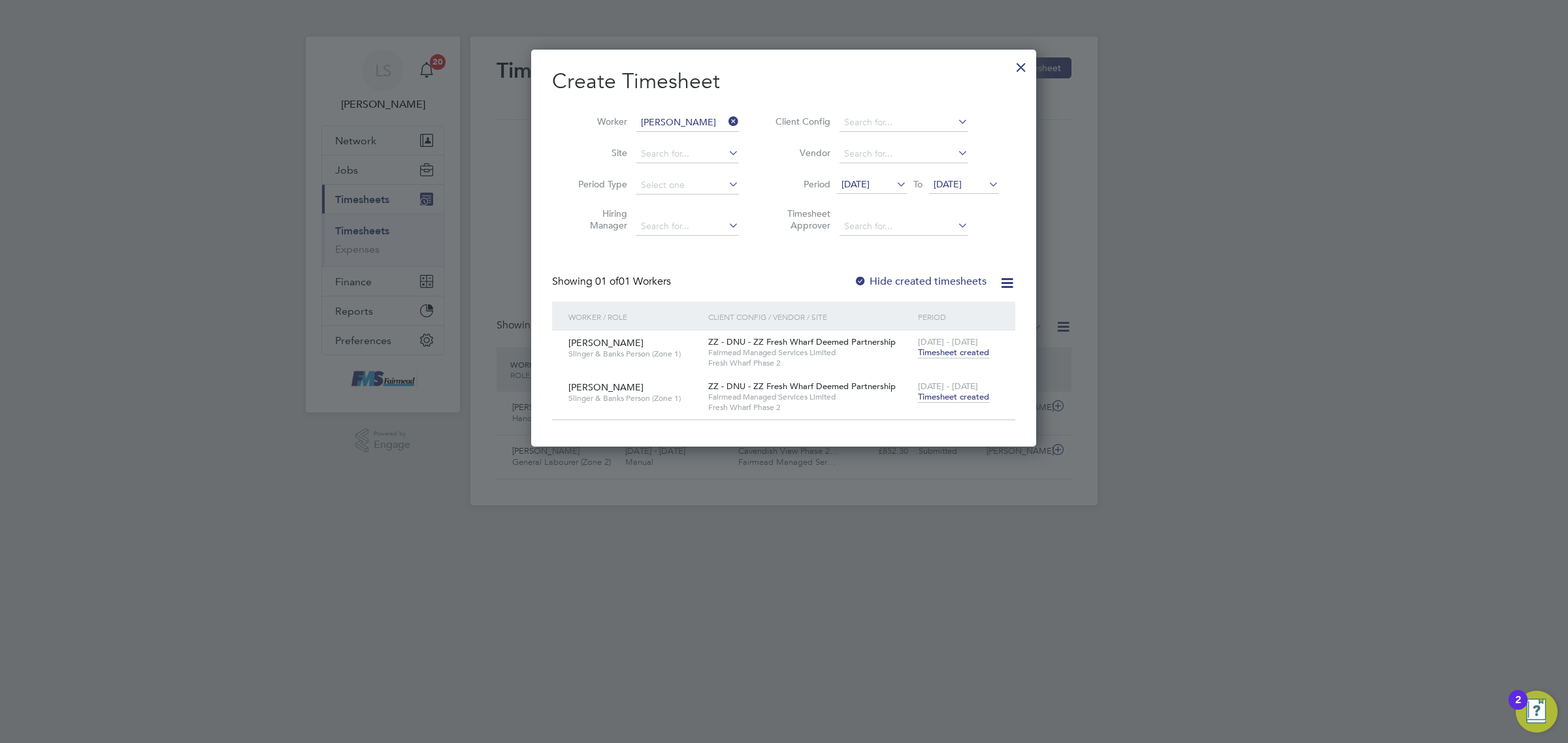
click at [1019, 72] on div at bounding box center [1021, 65] width 24 height 24
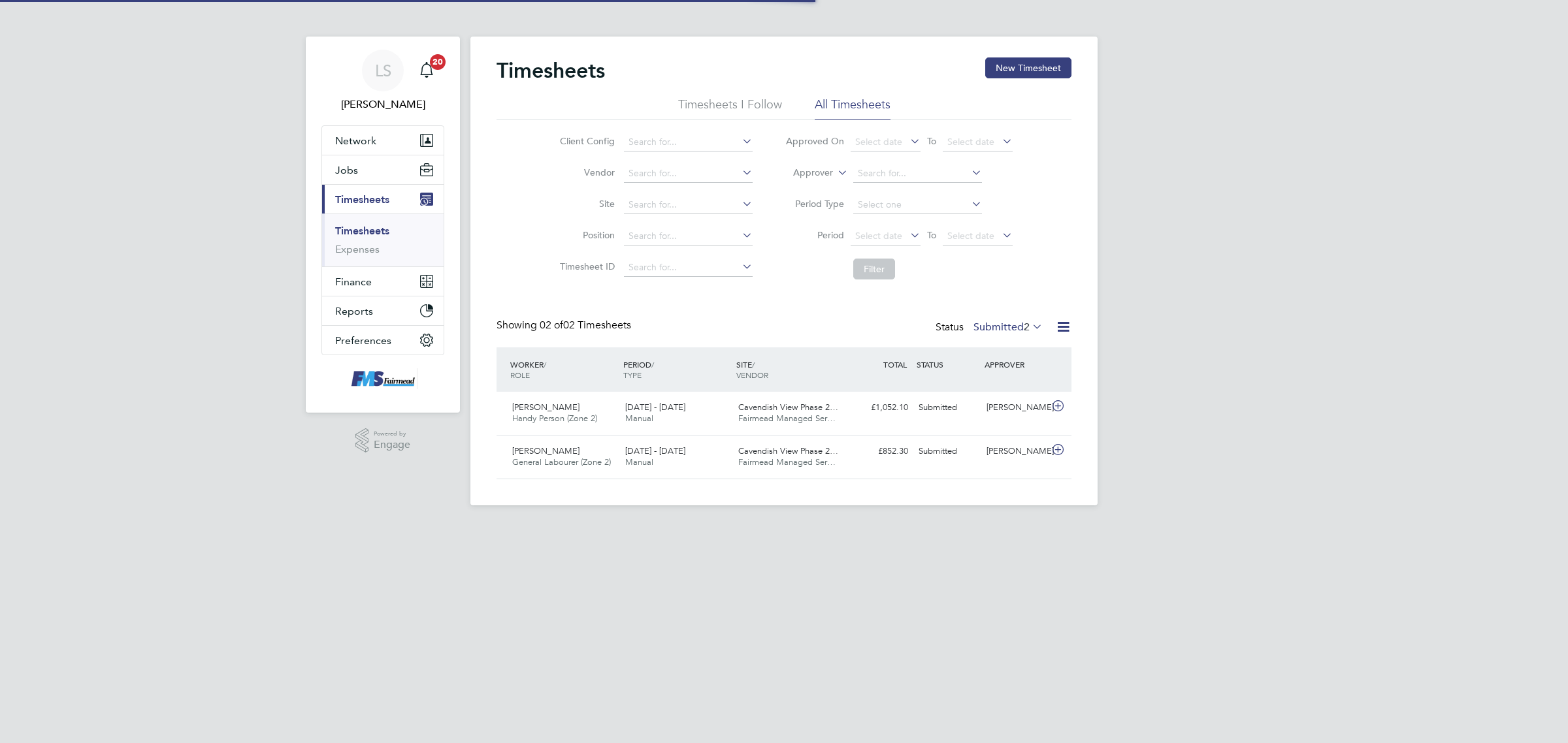
scroll to position [33, 113]
click at [1002, 329] on label "Submitted 2" at bounding box center [1009, 327] width 70 height 13
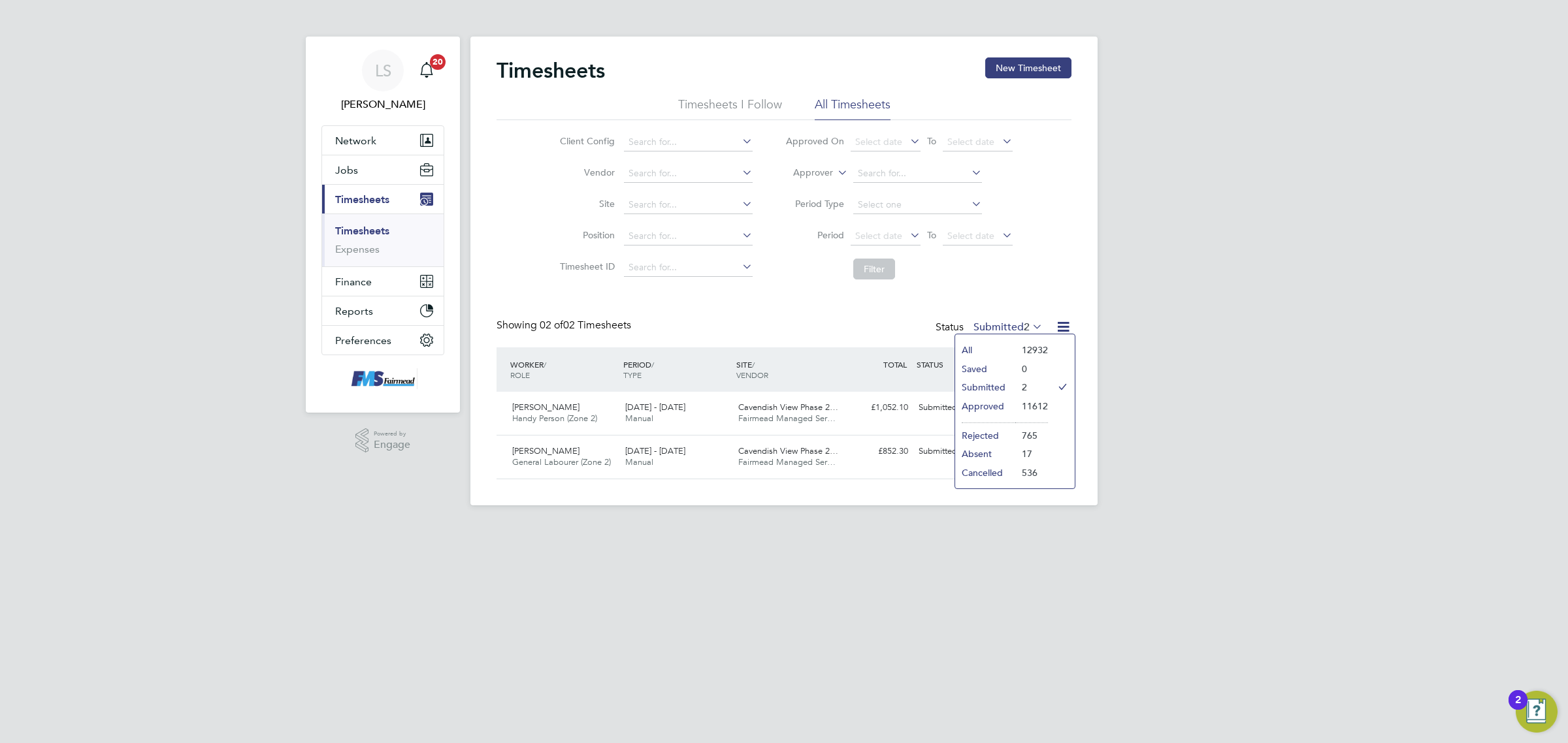
click at [891, 526] on html "LS Lawrence Schott Notifications 20 Applications: Network Team Members Business…" at bounding box center [784, 263] width 1568 height 526
